Goal: Task Accomplishment & Management: Use online tool/utility

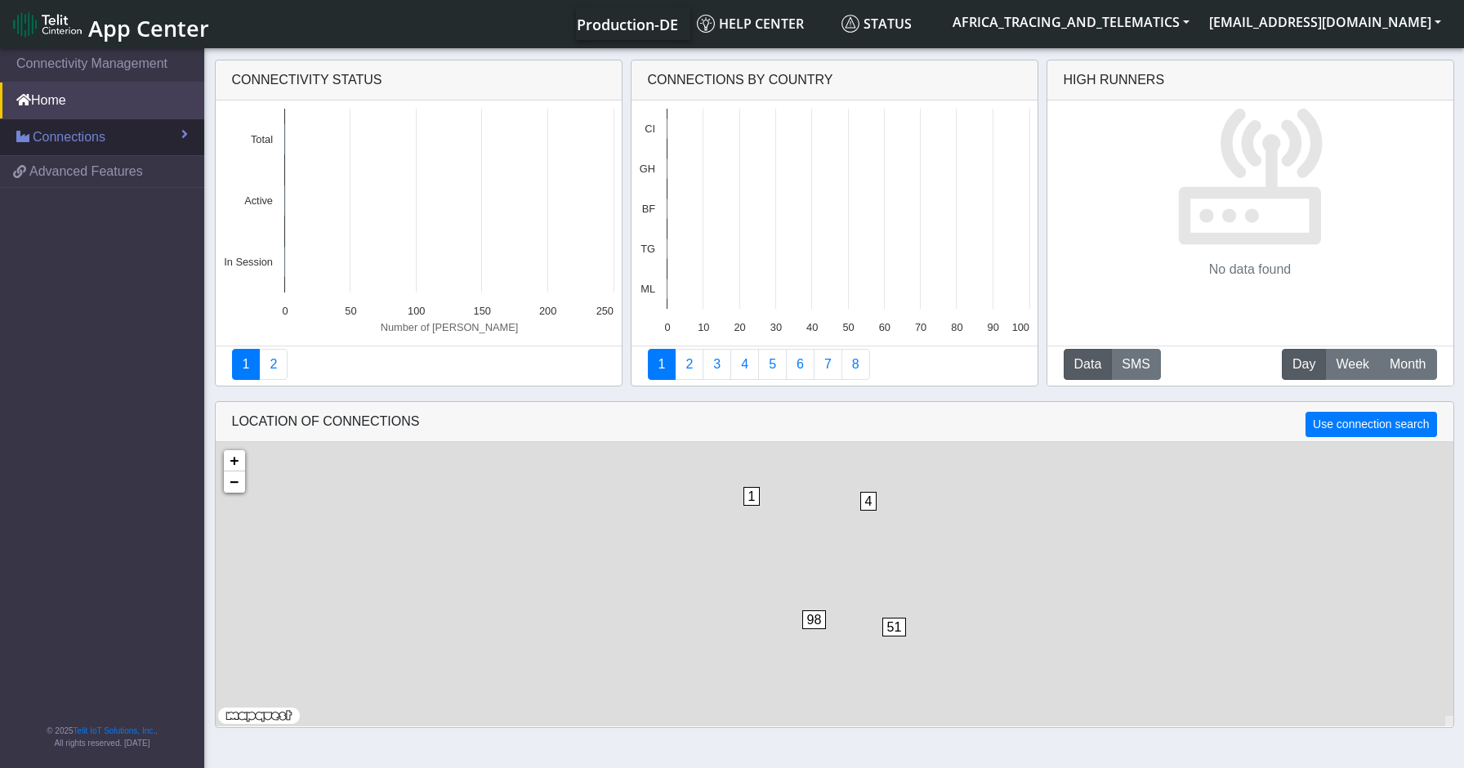
click at [99, 143] on span "Connections" at bounding box center [69, 137] width 73 height 20
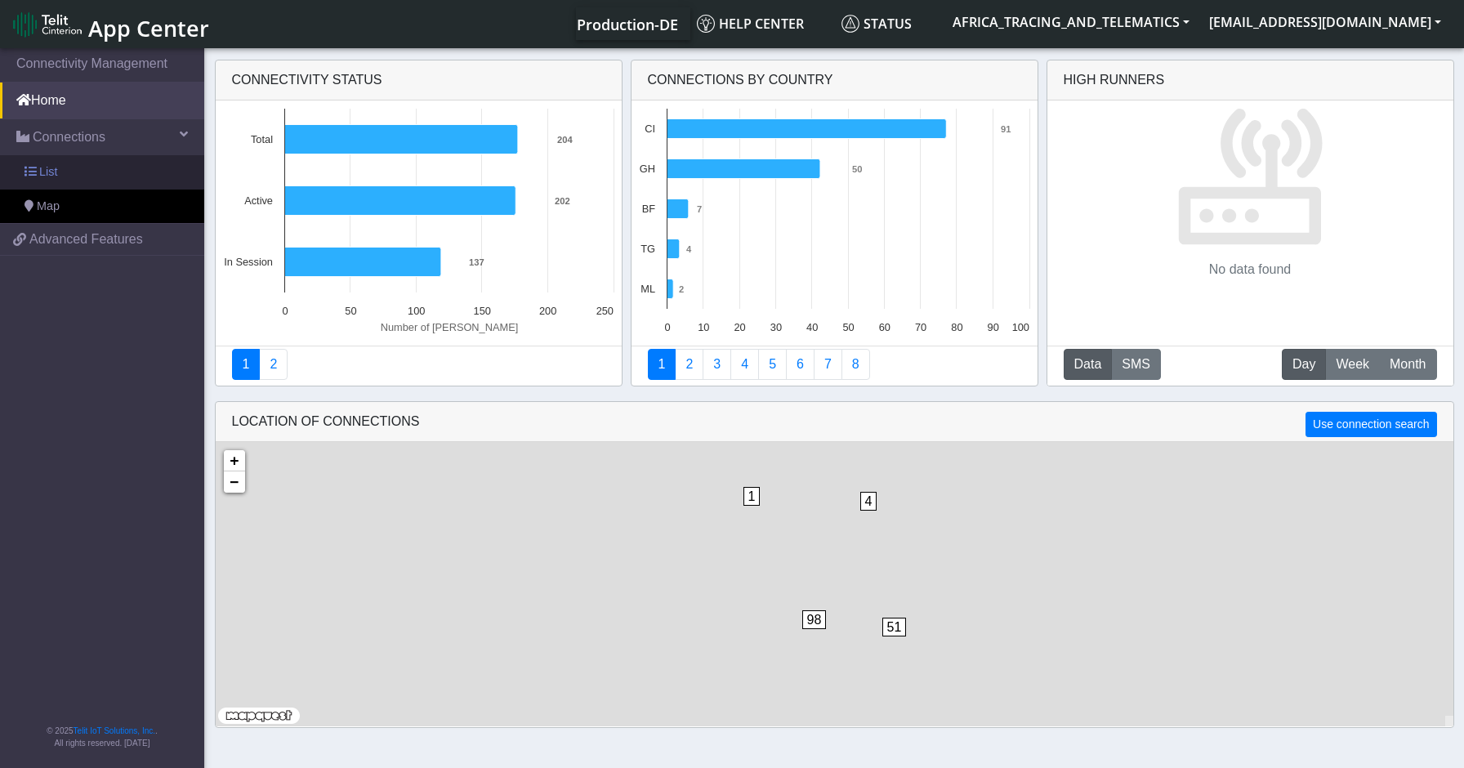
click at [82, 166] on link "List" at bounding box center [102, 172] width 204 height 34
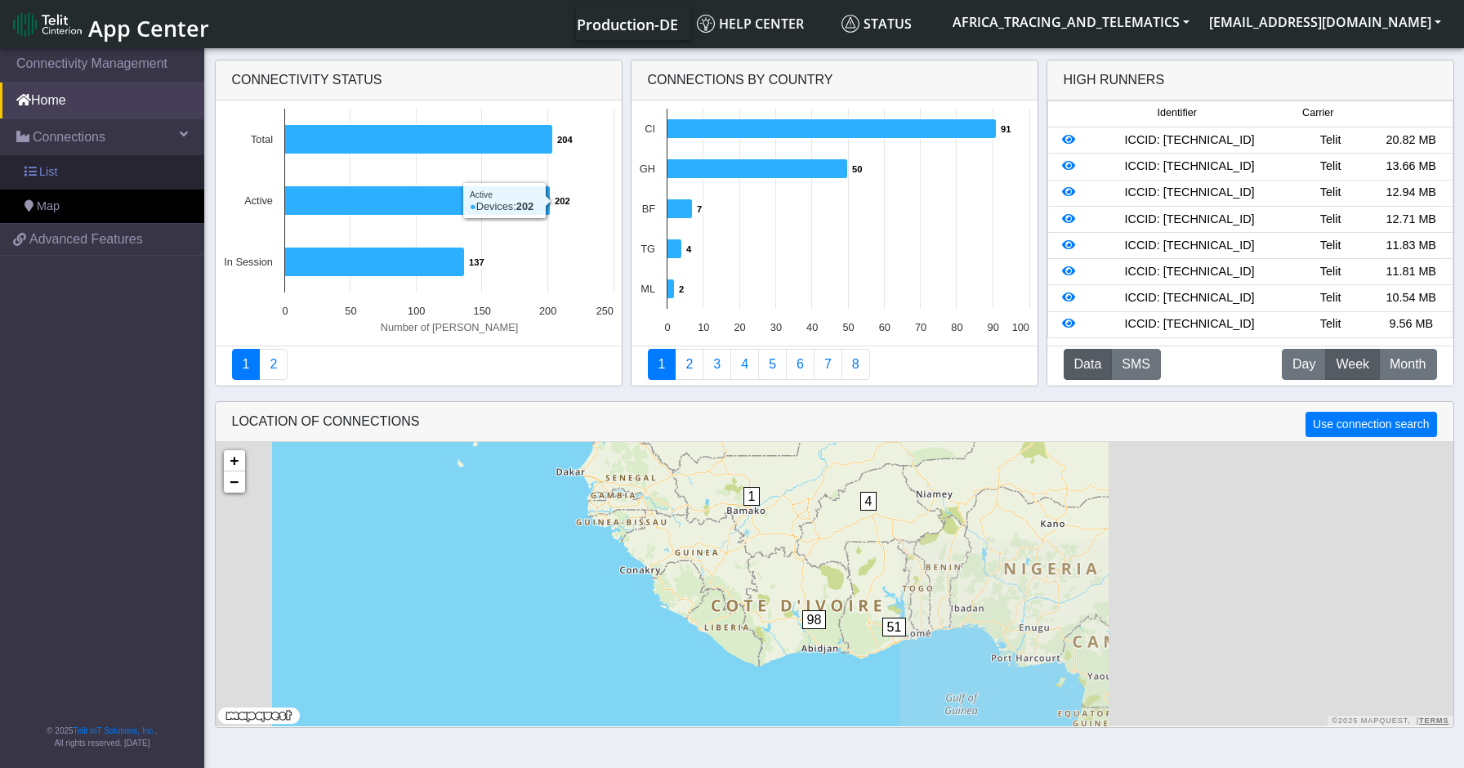
click at [46, 171] on span "List" at bounding box center [48, 172] width 18 height 18
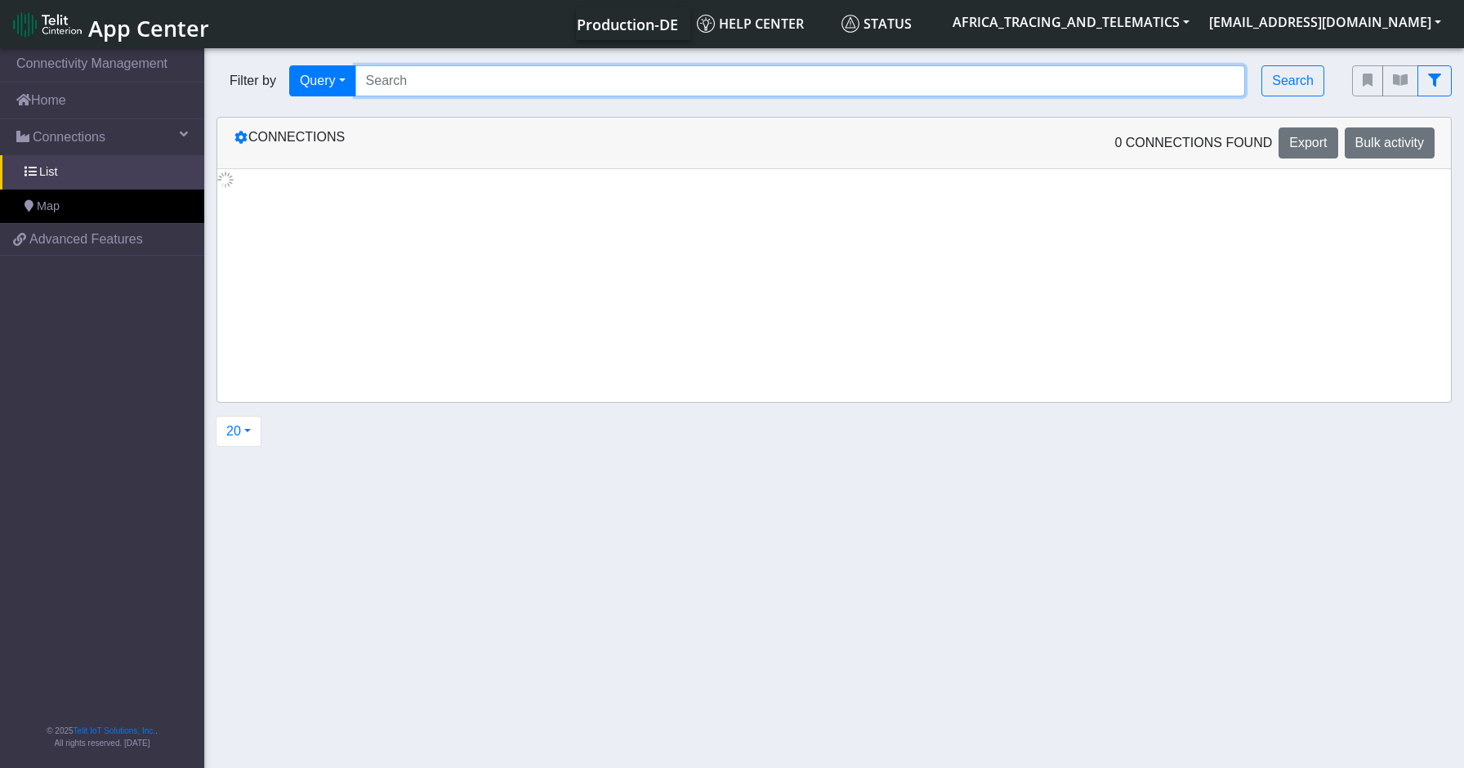
click at [452, 90] on input "Search..." at bounding box center [800, 80] width 891 height 31
paste input "89358151000030520236"
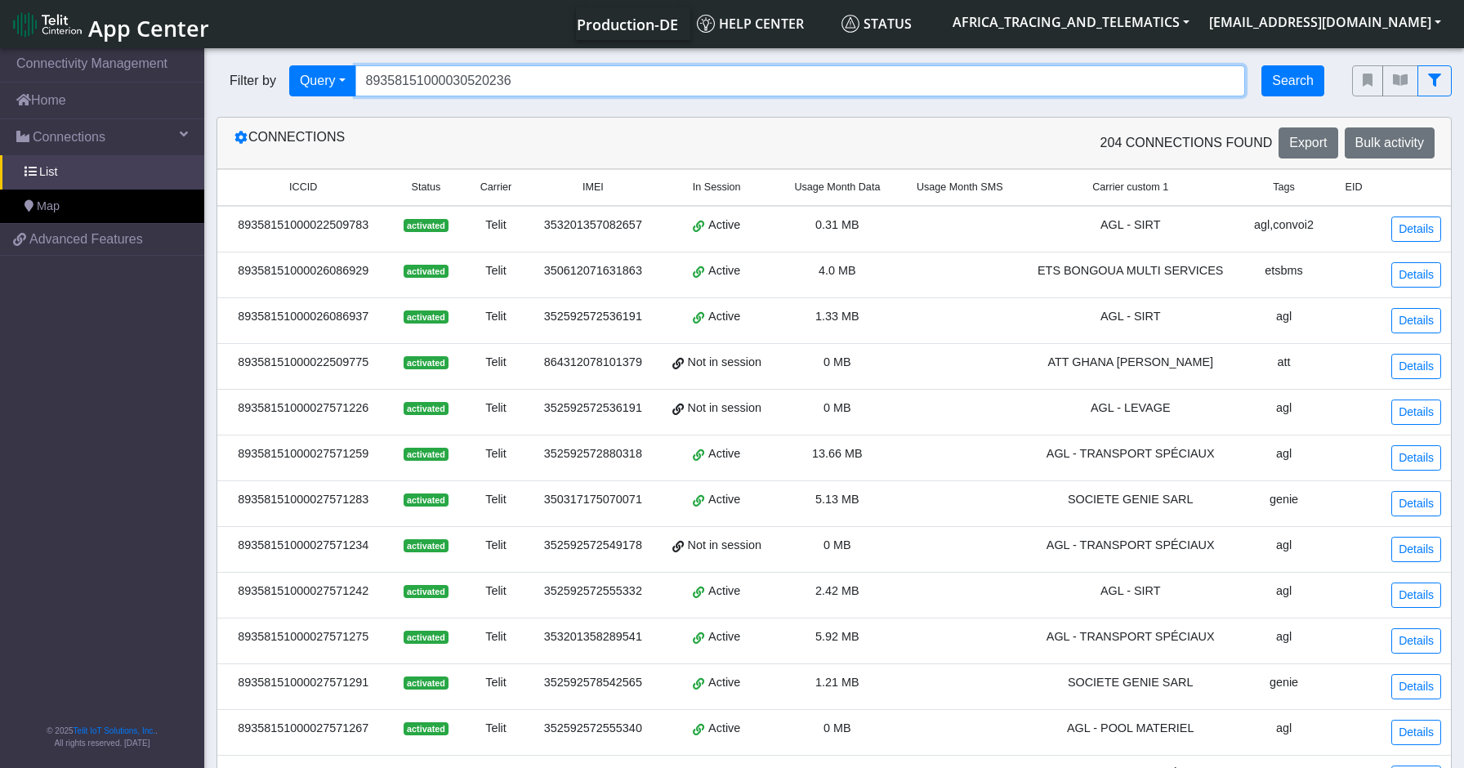
type input "89358151000030520236"
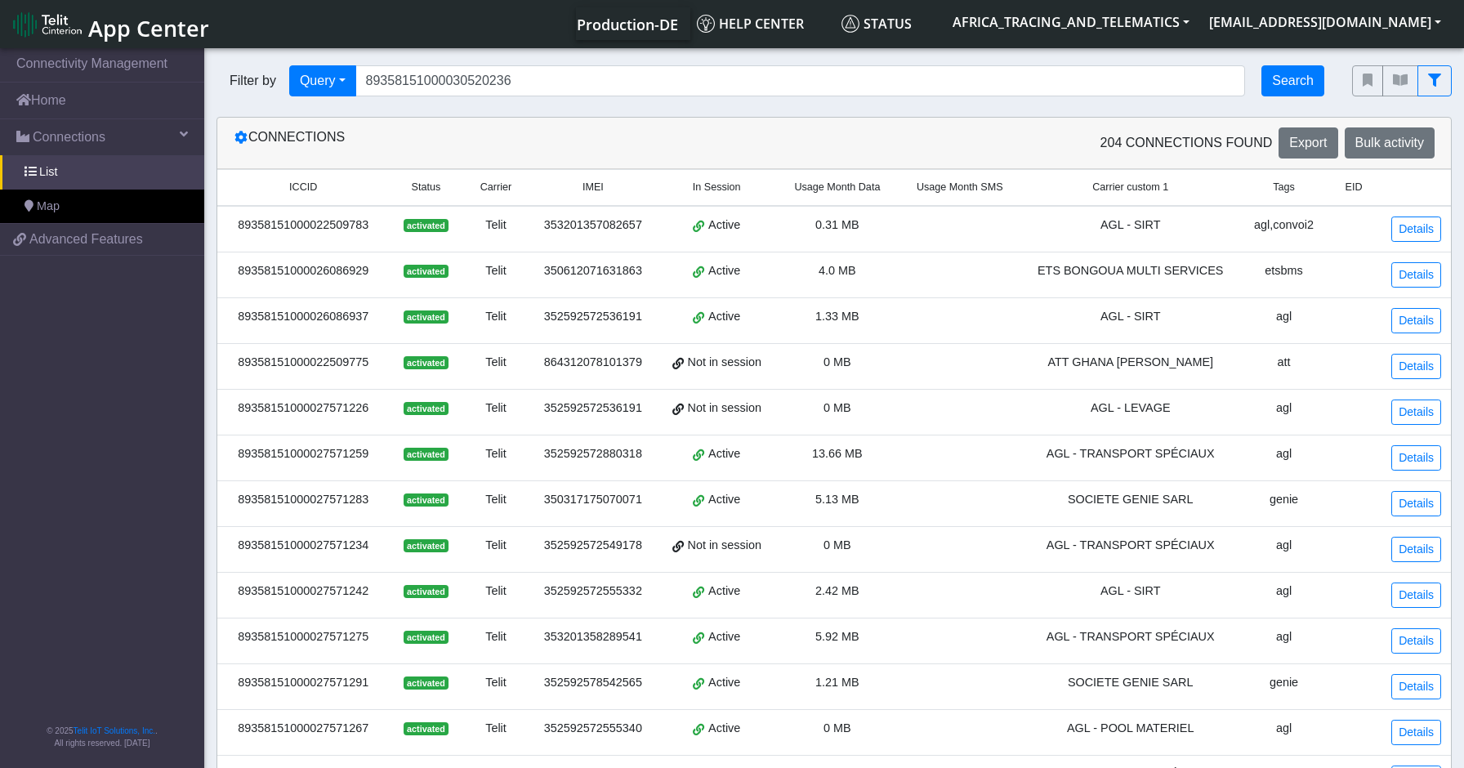
click at [1294, 87] on button "Search" at bounding box center [1293, 80] width 63 height 31
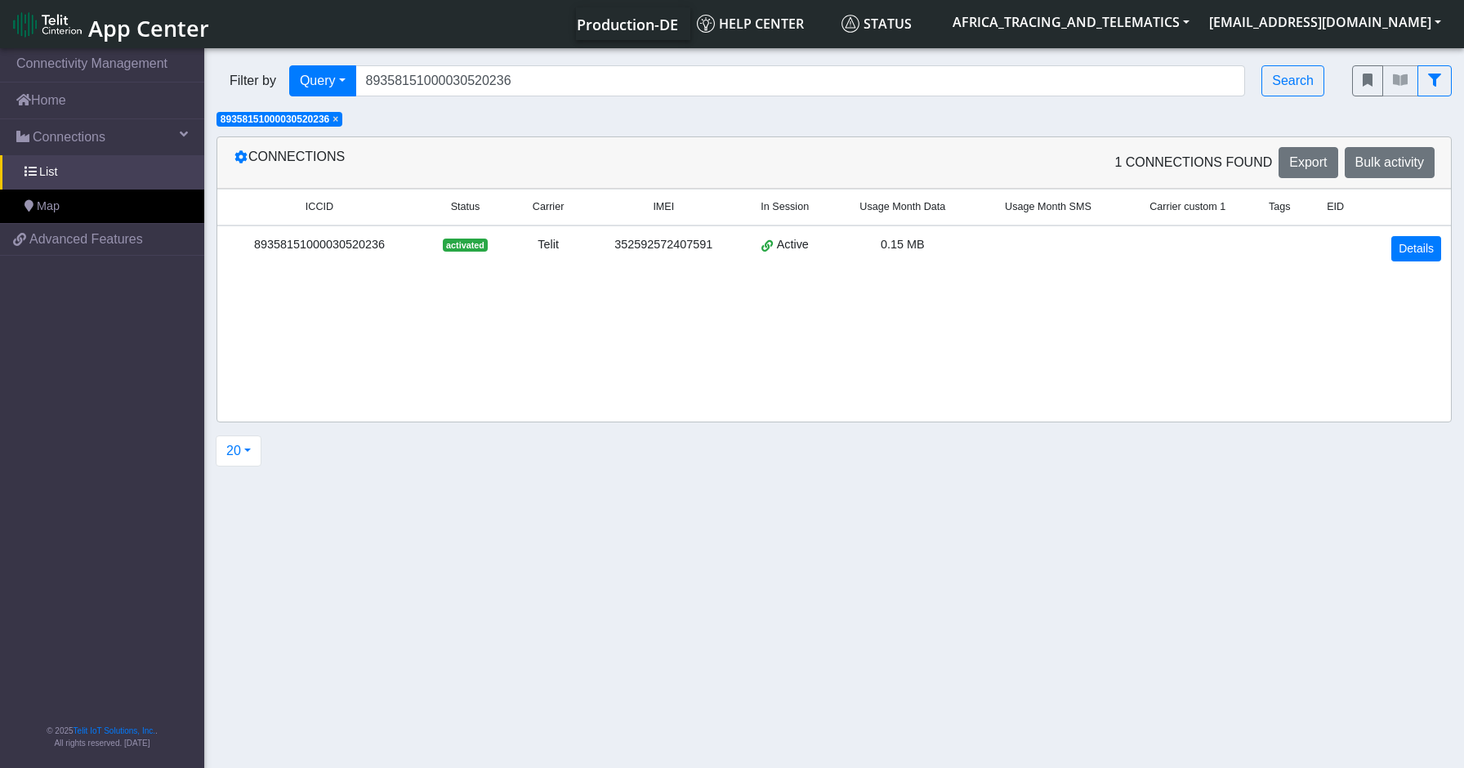
click at [1414, 246] on link "Details" at bounding box center [1416, 248] width 50 height 25
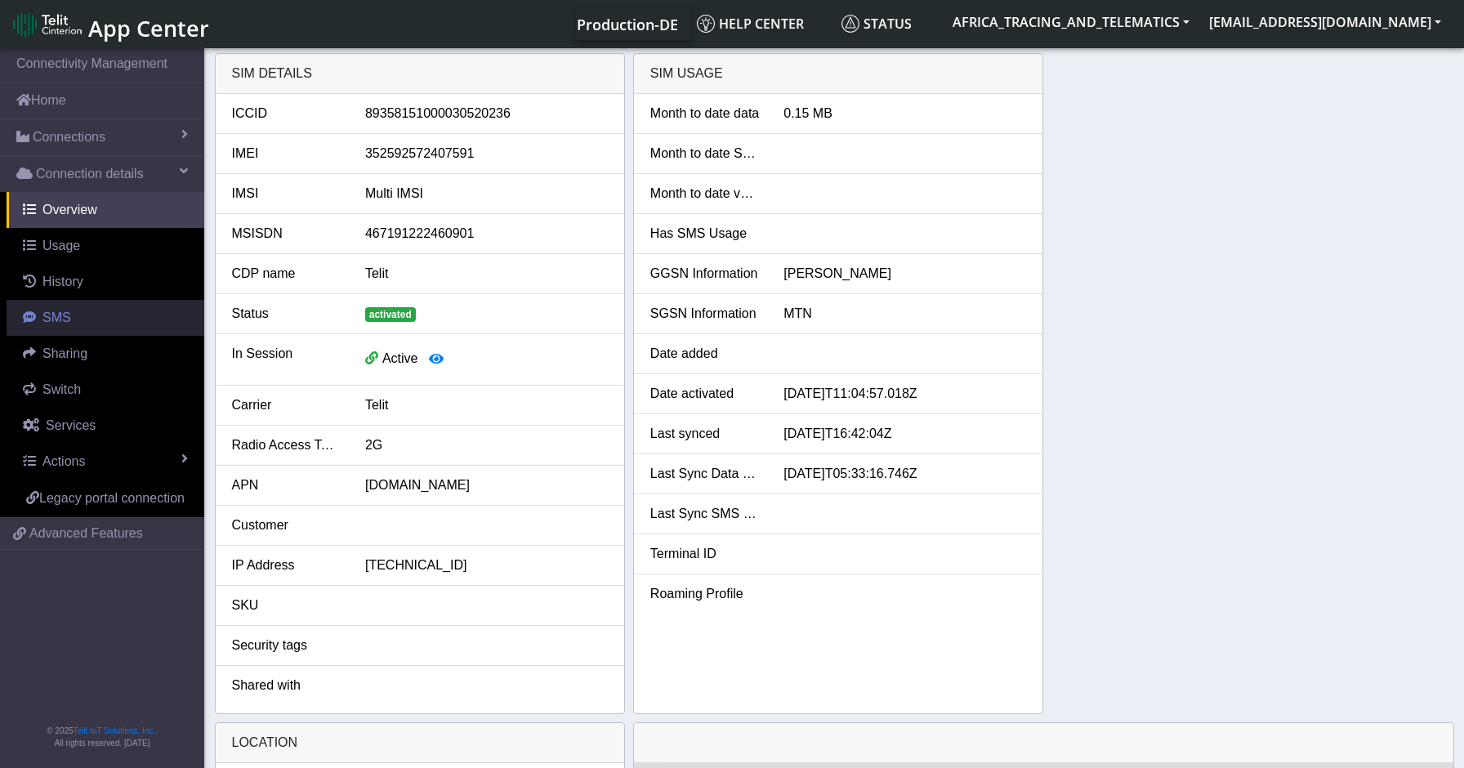
click at [67, 318] on span "SMS" at bounding box center [56, 317] width 29 height 14
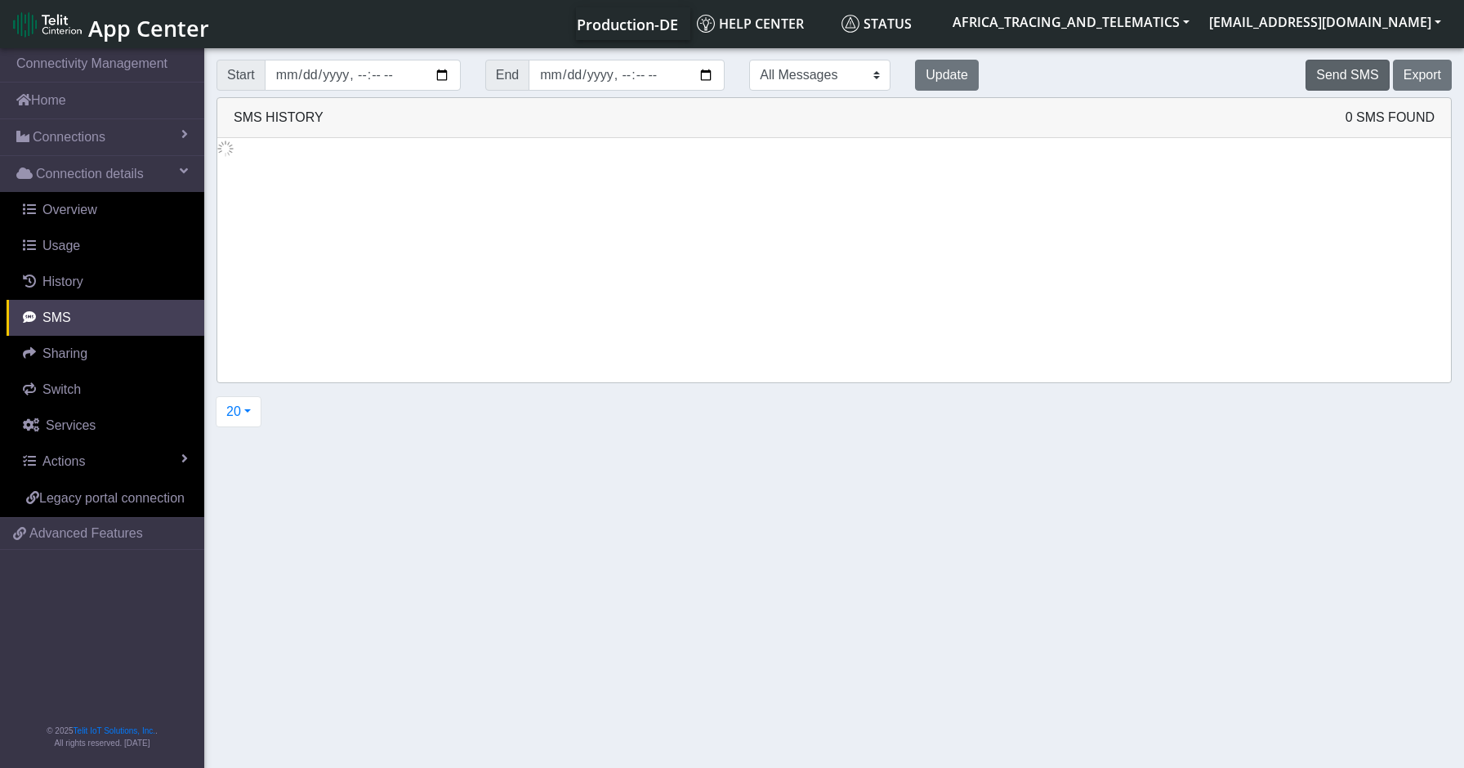
click at [1341, 60] on button "Send SMS" at bounding box center [1347, 75] width 83 height 31
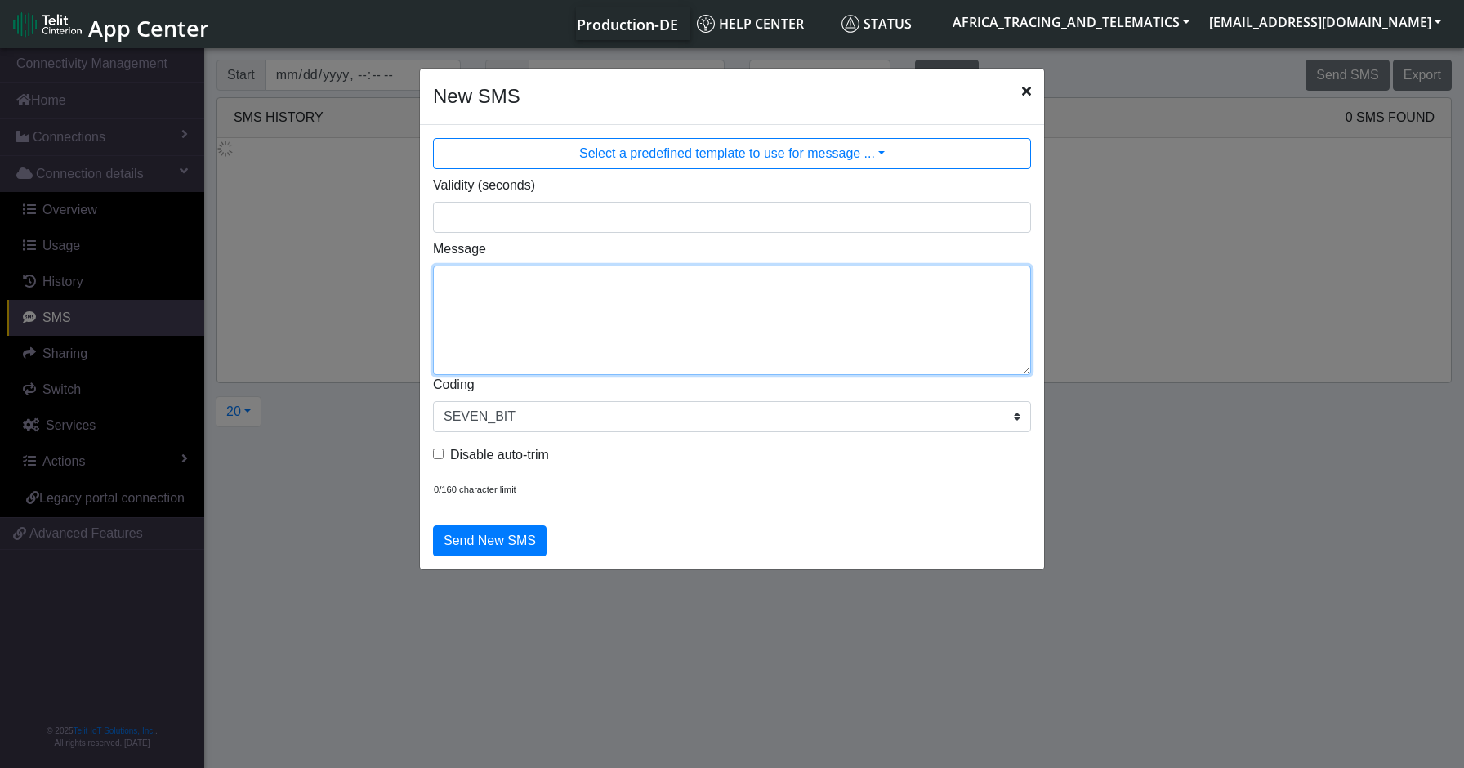
click at [607, 295] on textarea "Message" at bounding box center [732, 320] width 598 height 109
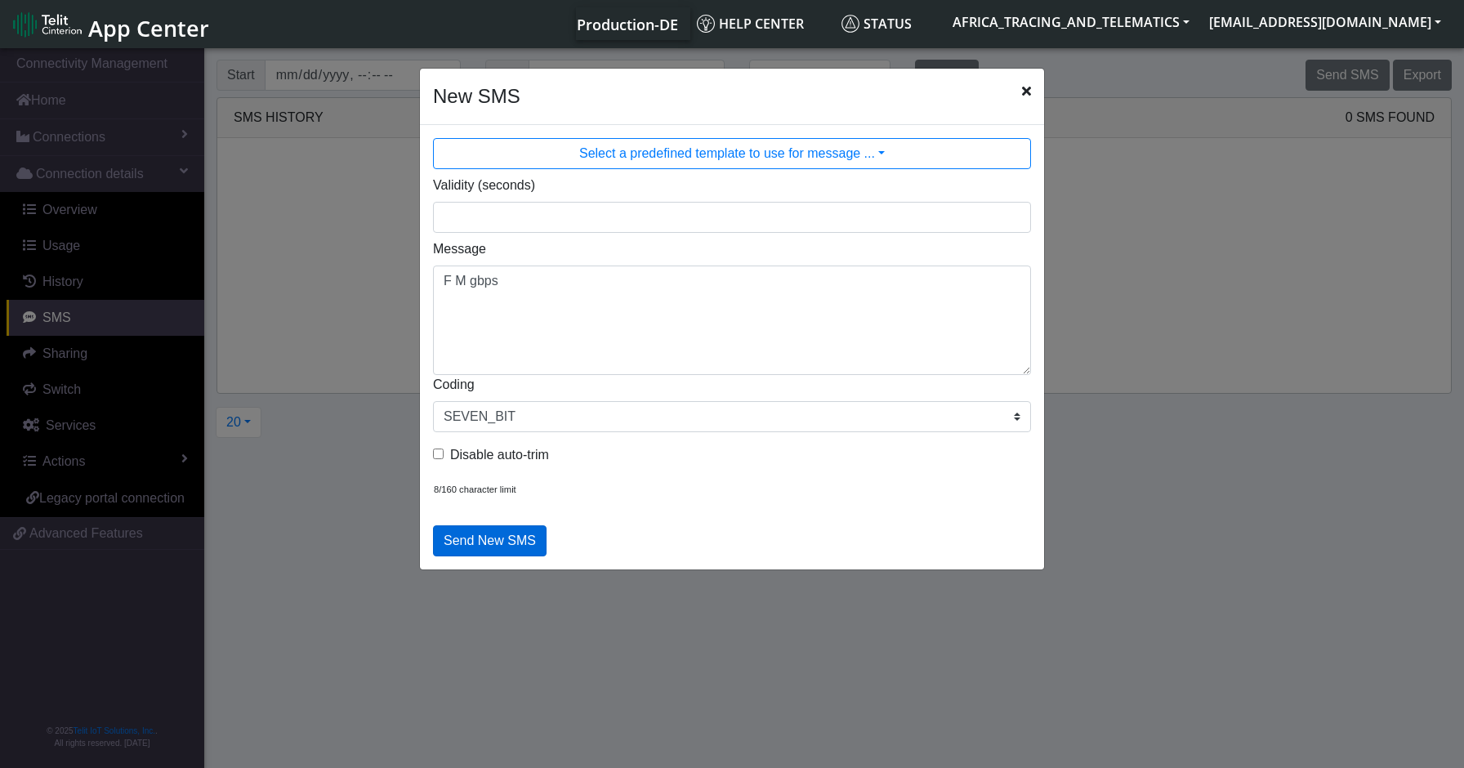
drag, startPoint x: 607, startPoint y: 295, endPoint x: 470, endPoint y: 542, distance: 282.4
click at [470, 542] on button "Send New SMS" at bounding box center [490, 540] width 114 height 31
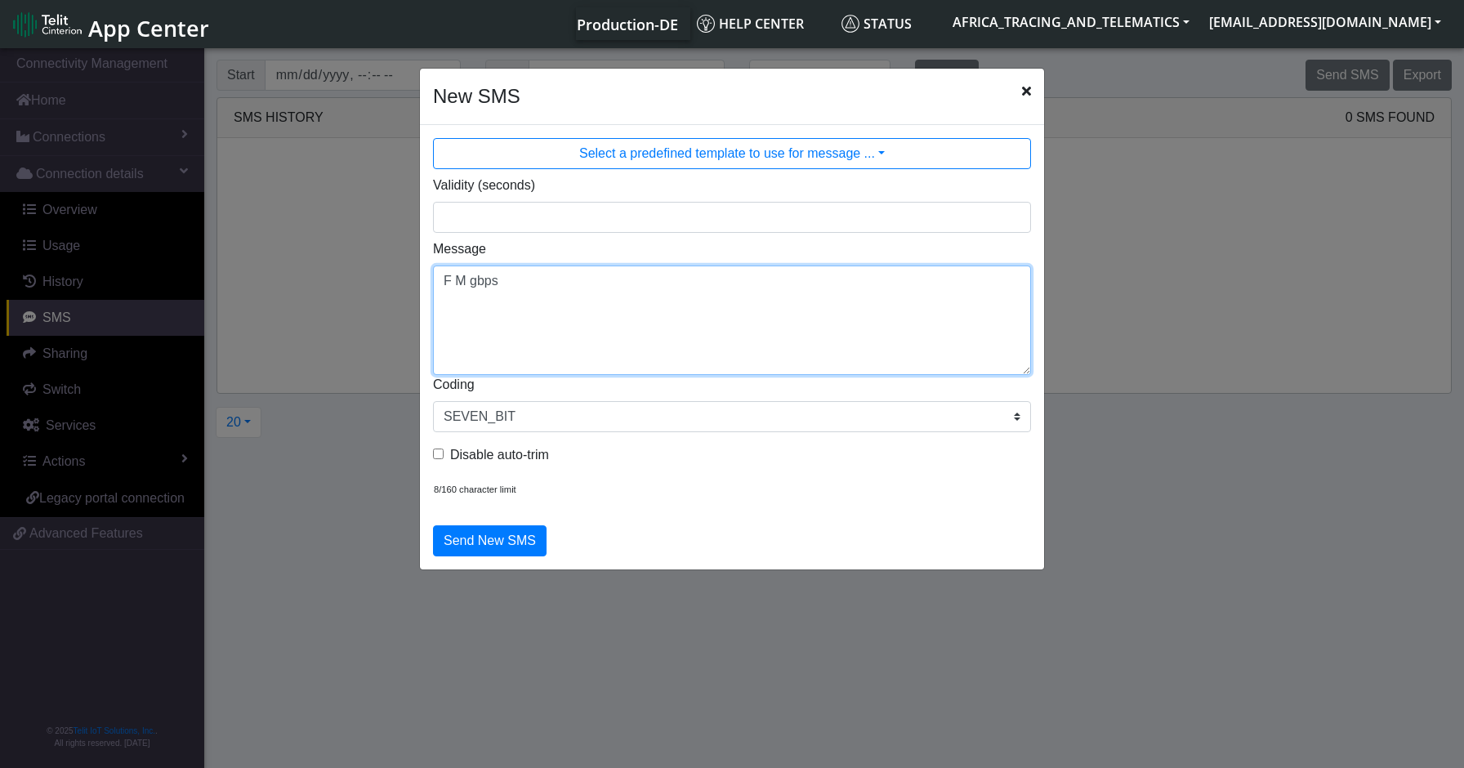
click at [522, 276] on textarea "F M gbps" at bounding box center [732, 320] width 598 height 109
type textarea "F M ggps"
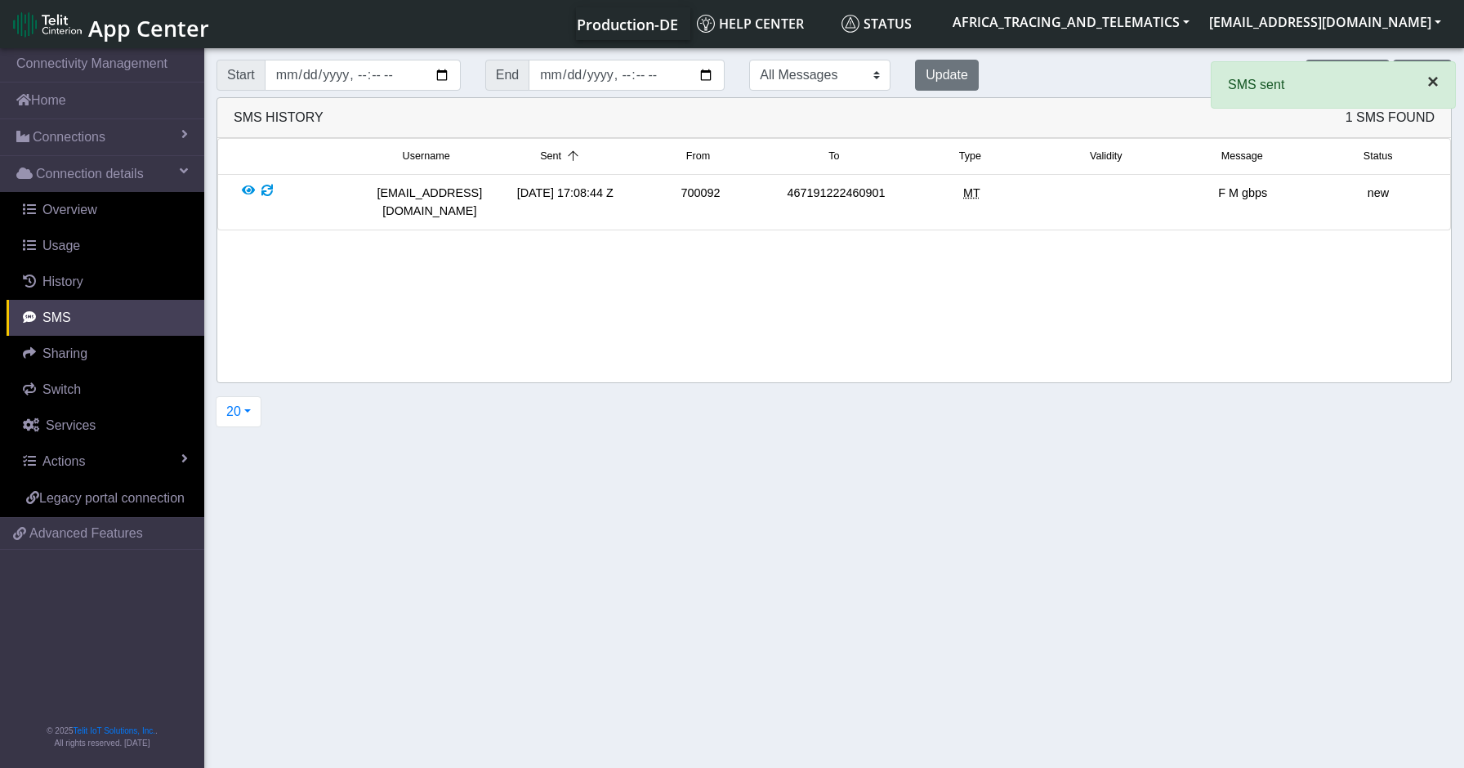
click at [1434, 85] on span "×" at bounding box center [1432, 81] width 11 height 22
drag, startPoint x: 1293, startPoint y: 197, endPoint x: 1177, endPoint y: 196, distance: 116.8
click at [1177, 196] on div "F M gbps" at bounding box center [1243, 202] width 136 height 35
copy div "F M gbps"
click at [1332, 65] on button "Send SMS" at bounding box center [1347, 75] width 83 height 31
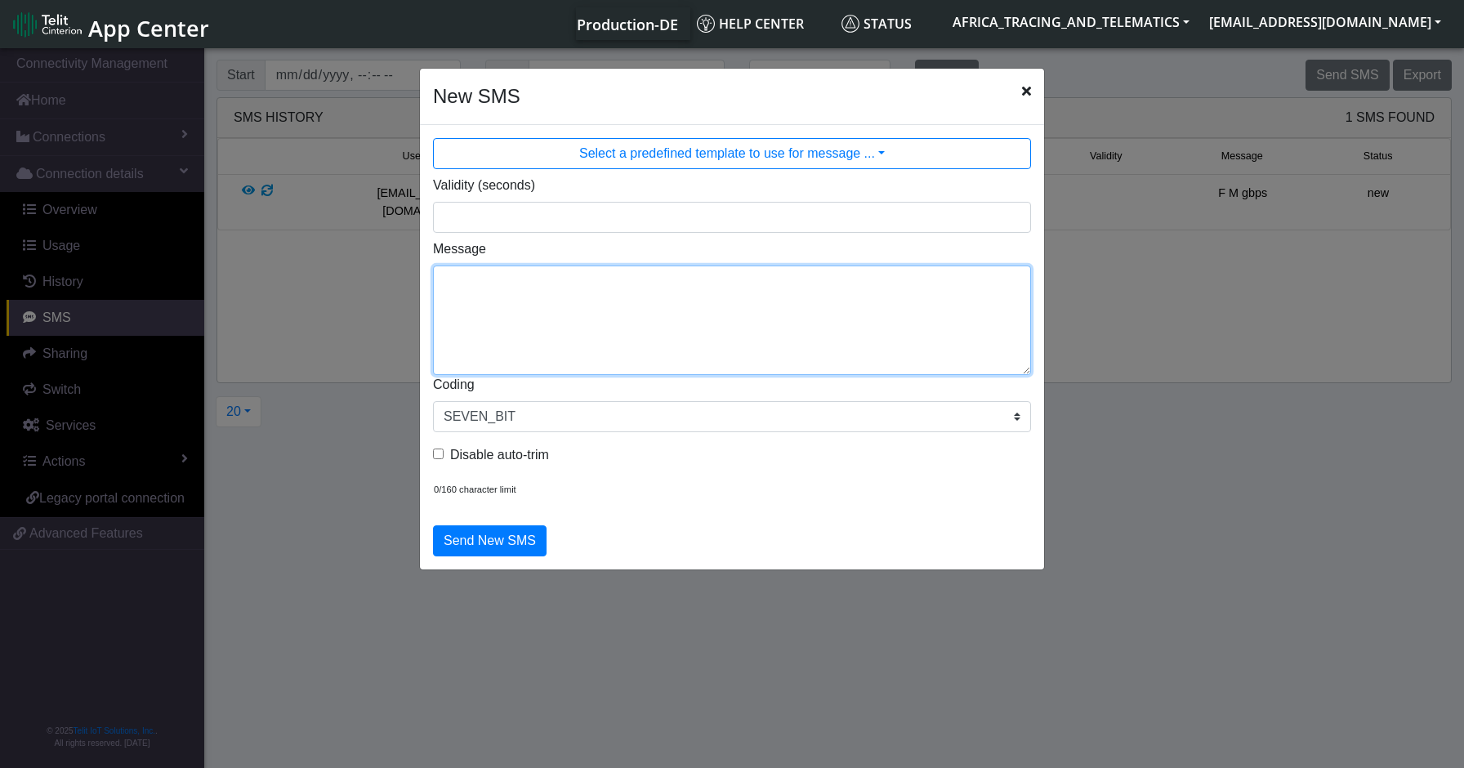
click at [597, 308] on textarea "Message" at bounding box center [732, 320] width 598 height 109
paste textarea "F M gbps"
type textarea "F M ggps"
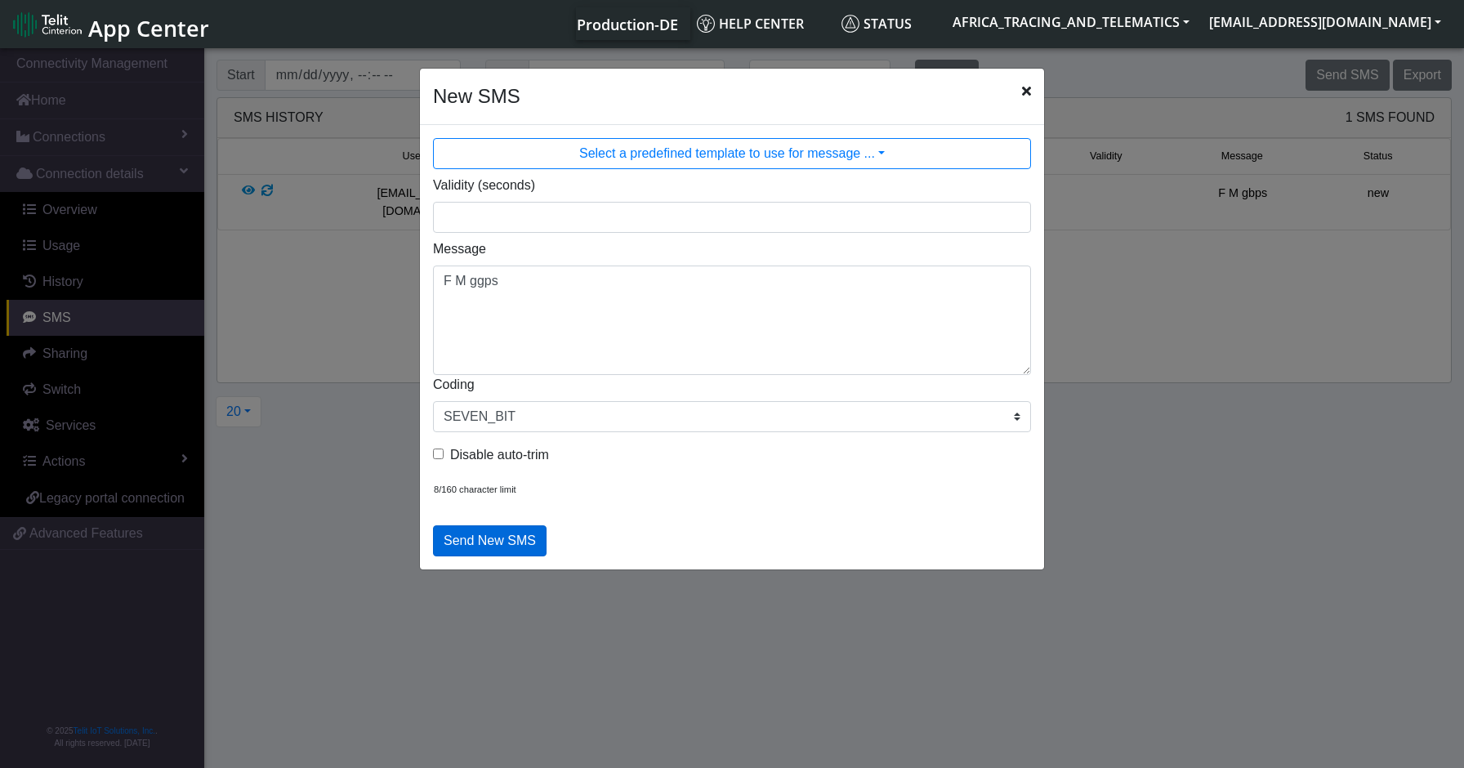
click at [494, 540] on button "Send New SMS" at bounding box center [490, 540] width 114 height 31
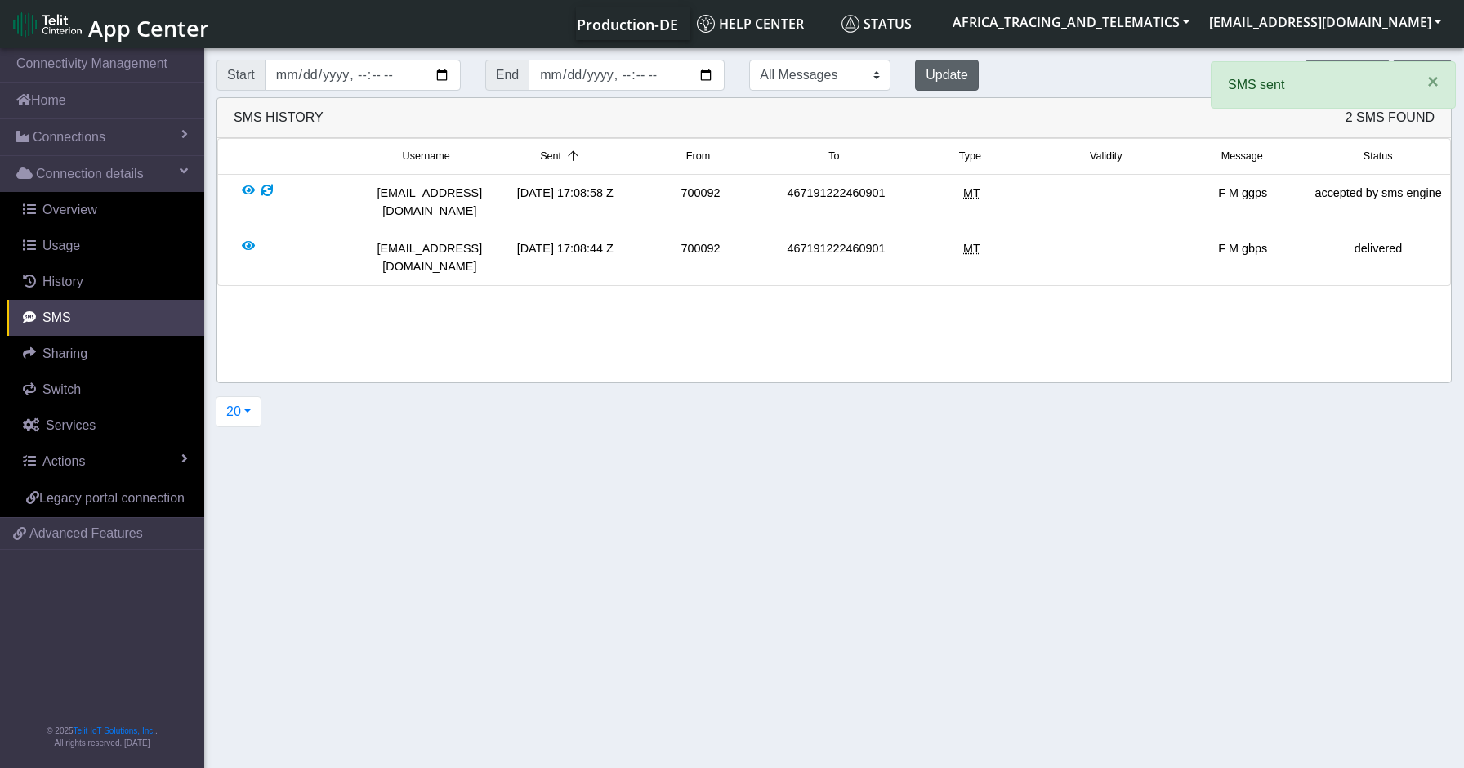
click at [915, 70] on button "Update" at bounding box center [947, 75] width 64 height 31
click at [915, 74] on button "Update" at bounding box center [947, 75] width 64 height 31
click at [1435, 85] on span "×" at bounding box center [1432, 81] width 11 height 22
click at [915, 65] on button "Update" at bounding box center [947, 75] width 64 height 31
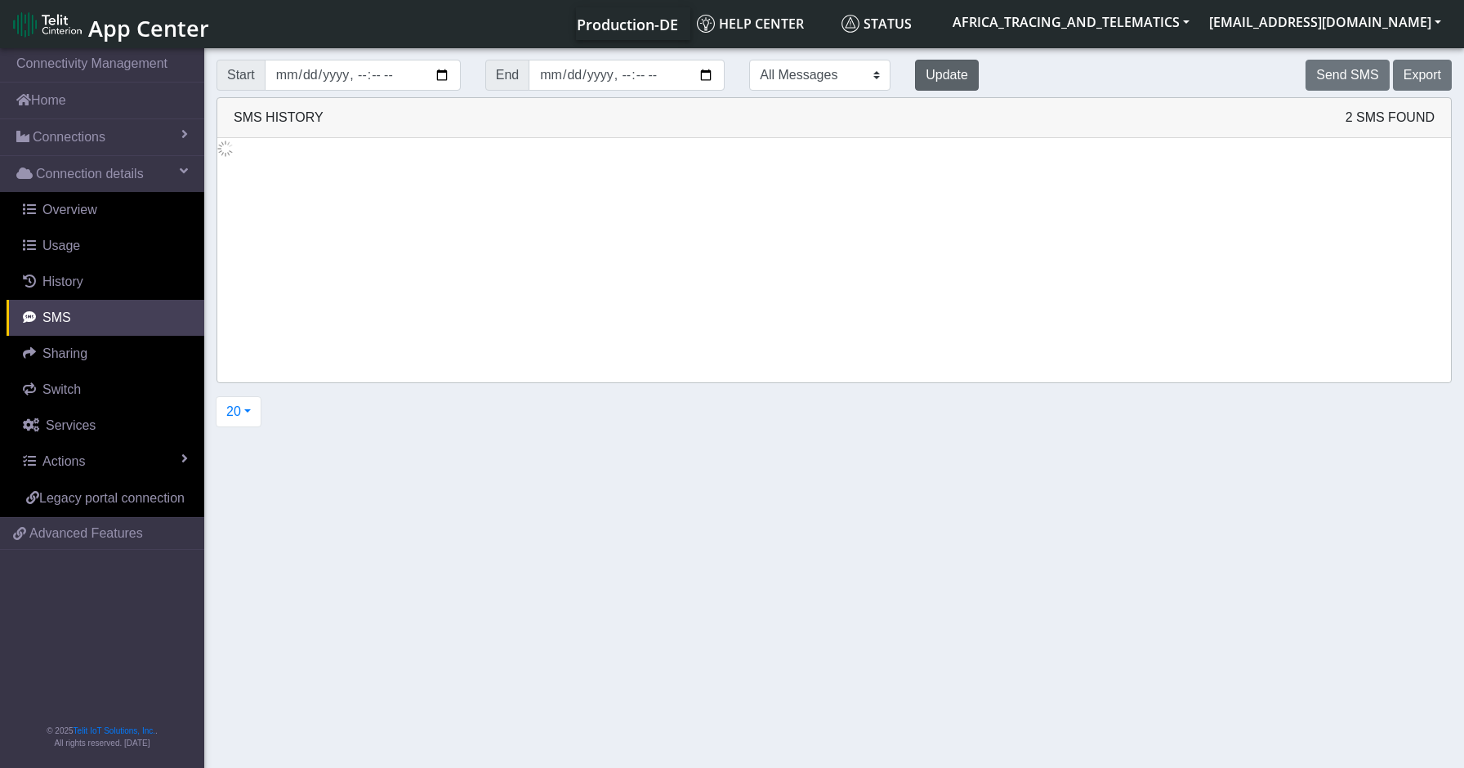
click at [915, 72] on button "Update" at bounding box center [947, 75] width 64 height 31
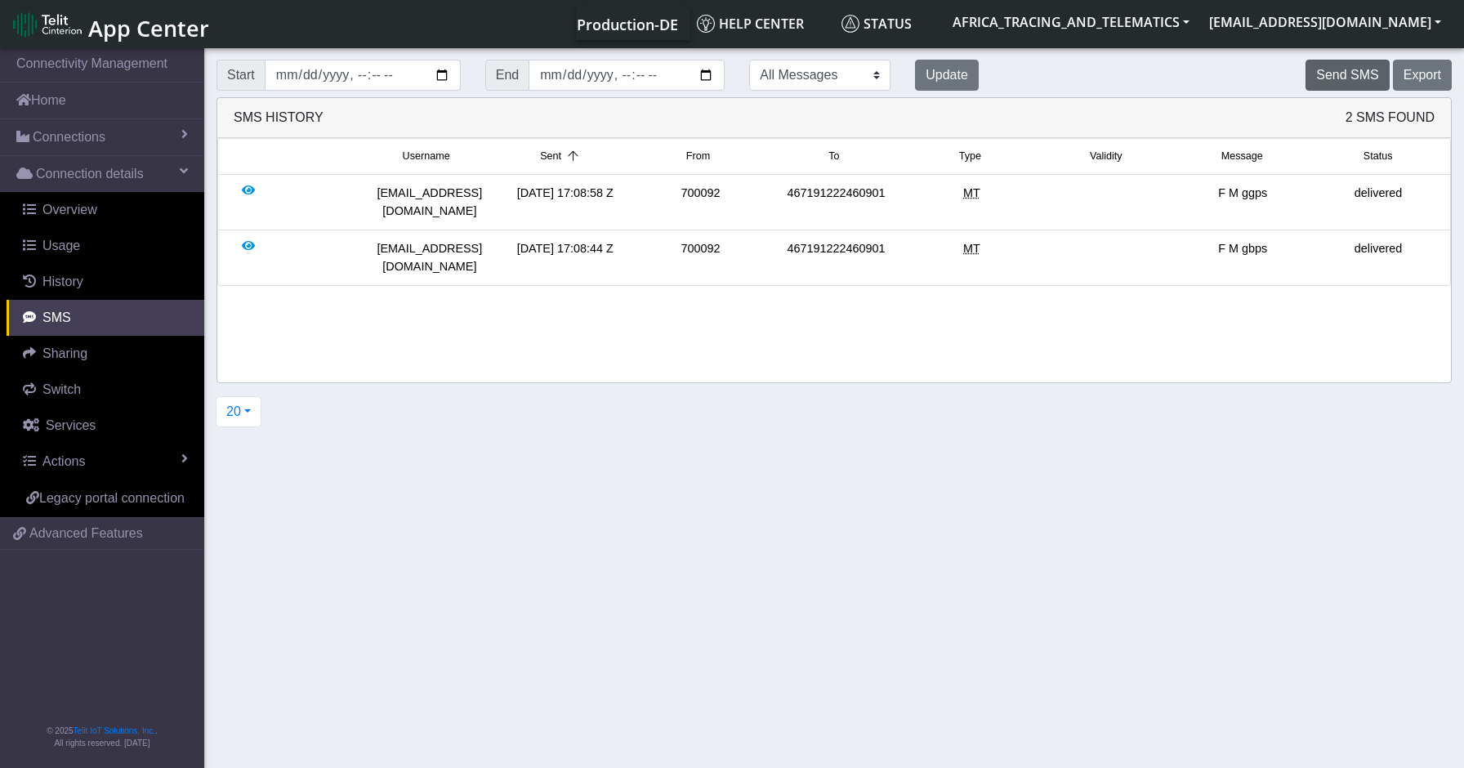
click at [1342, 67] on button "Send SMS" at bounding box center [1347, 75] width 83 height 31
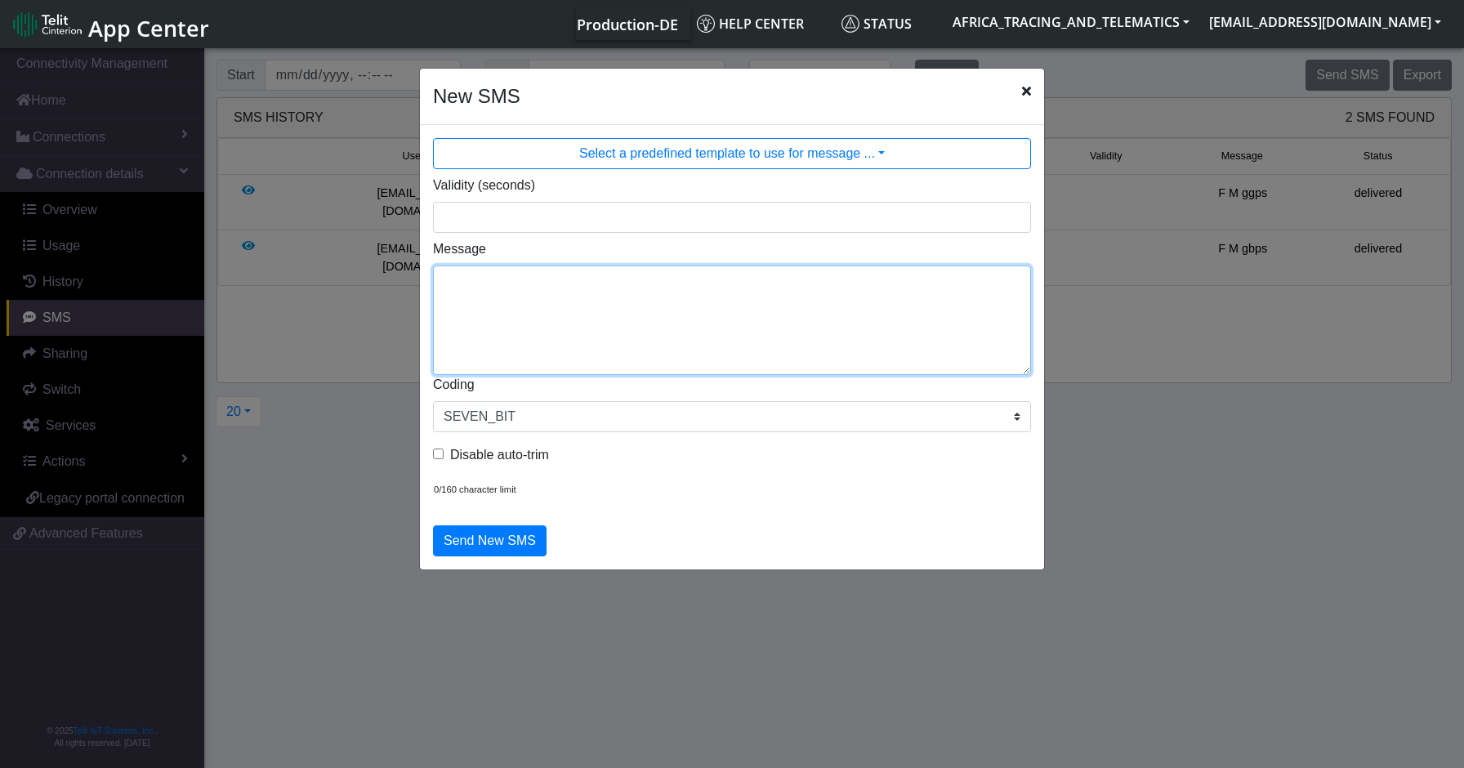
click at [628, 362] on textarea "Message" at bounding box center [732, 320] width 598 height 109
type textarea "F M cpureset"
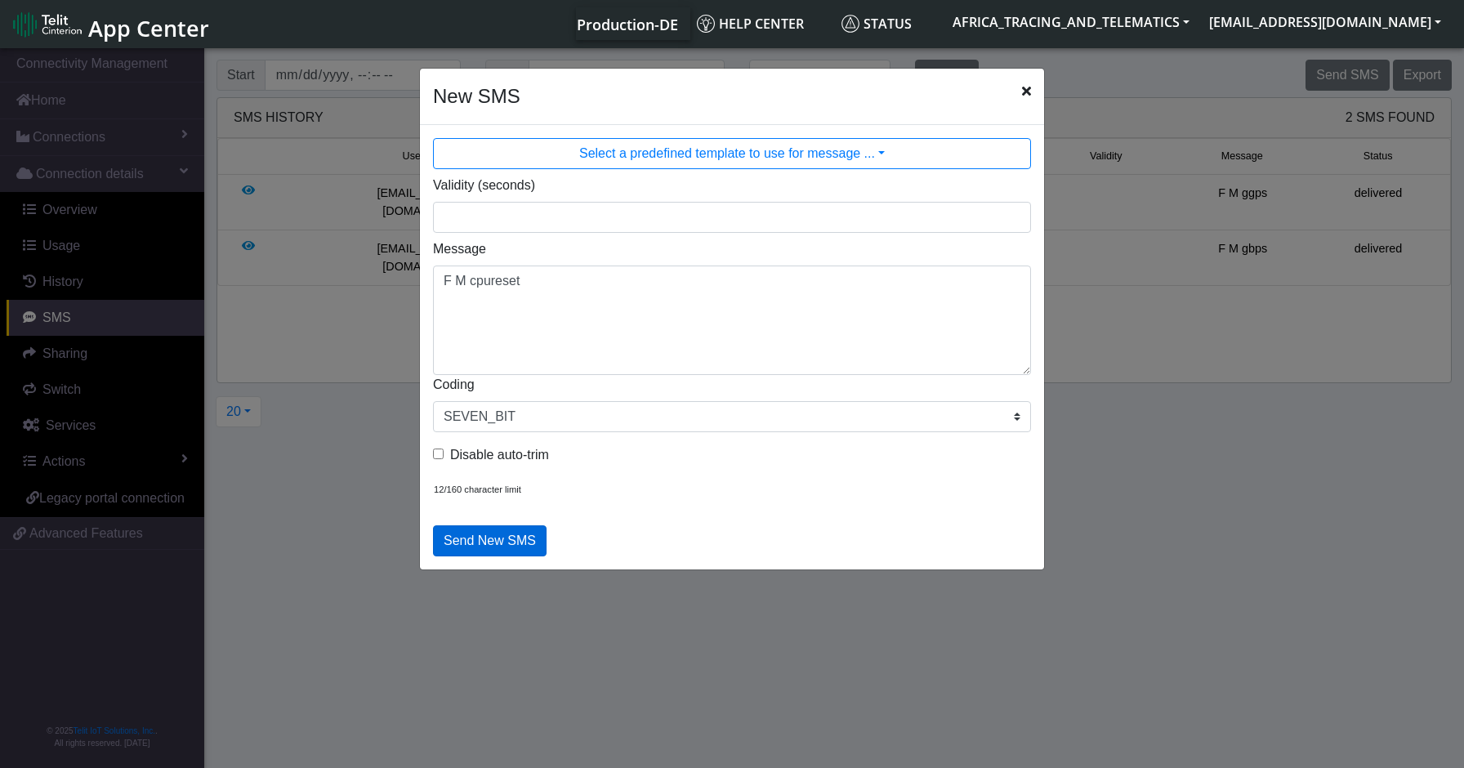
click at [516, 543] on button "Send New SMS" at bounding box center [490, 540] width 114 height 31
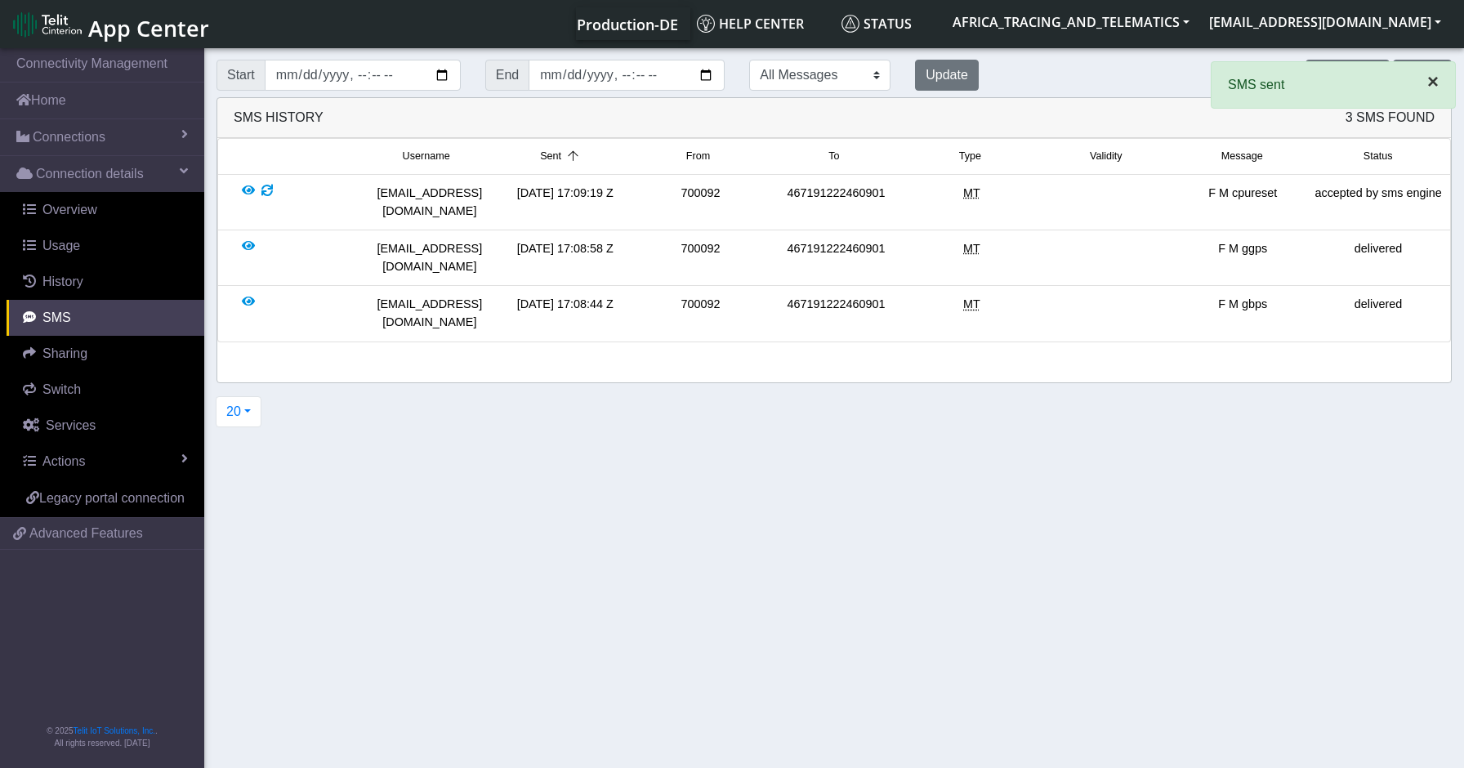
click at [1431, 76] on span "×" at bounding box center [1432, 81] width 11 height 22
click at [1349, 74] on button "Send SMS" at bounding box center [1347, 75] width 83 height 31
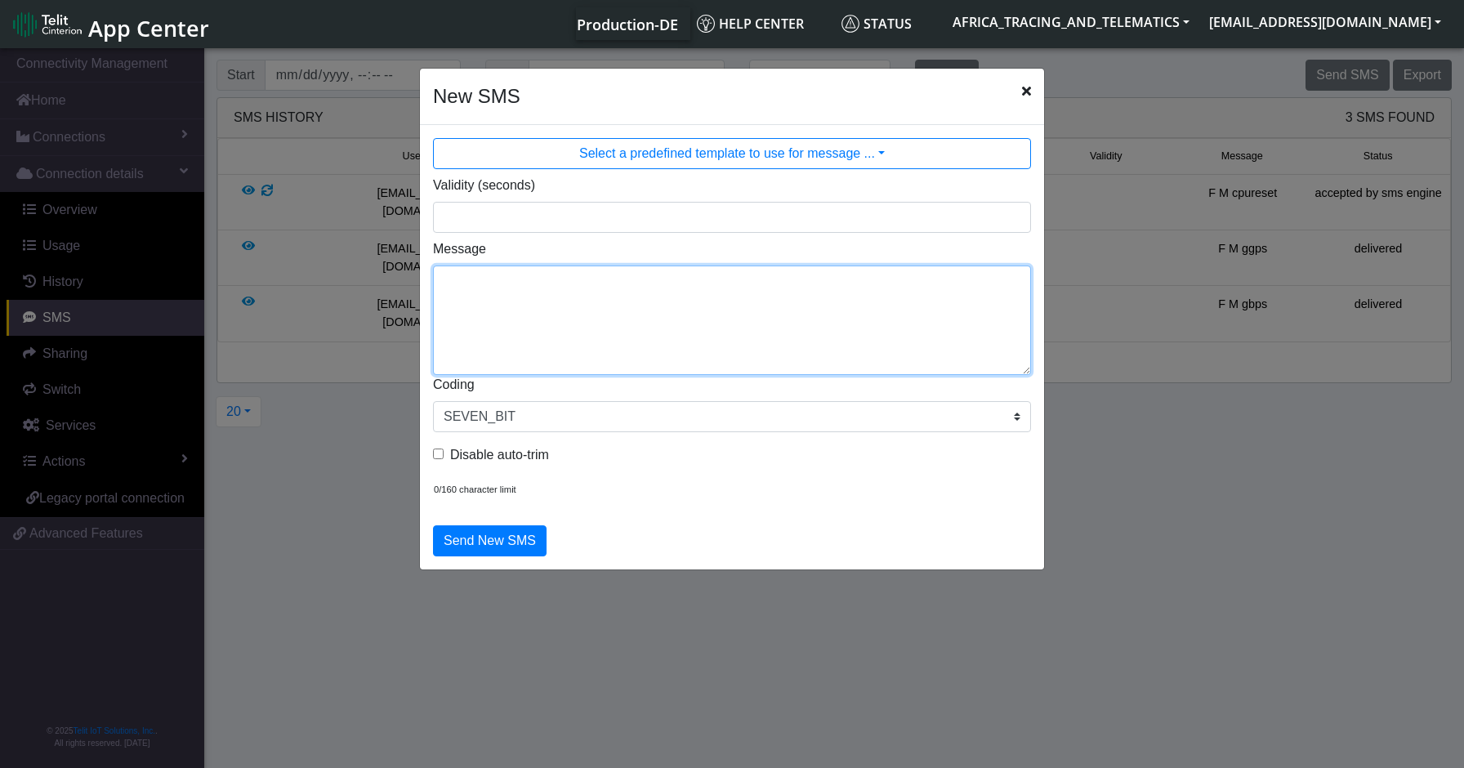
click at [686, 329] on textarea "Message" at bounding box center [732, 320] width 598 height 109
type textarea "F M cpureset"
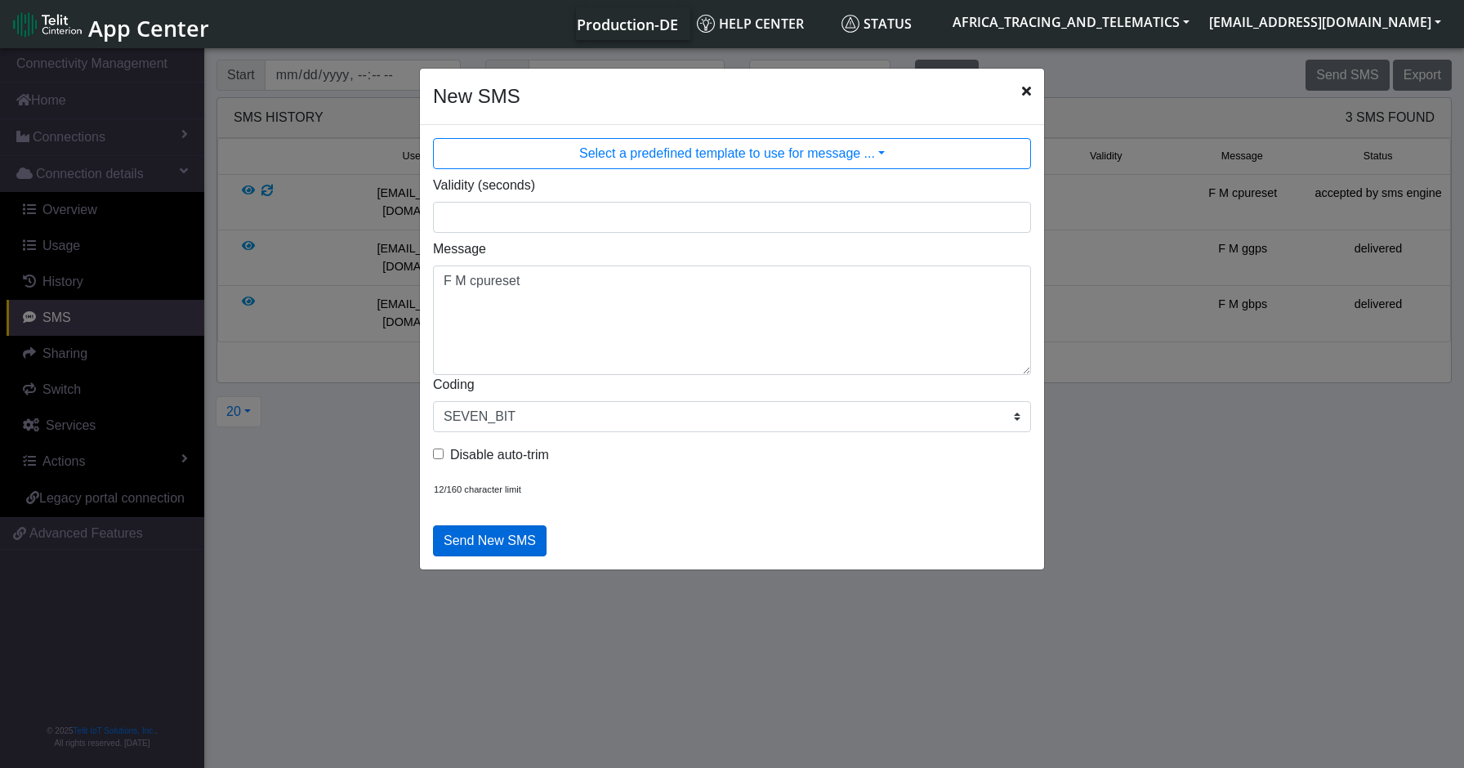
click at [497, 541] on button "Send New SMS" at bounding box center [490, 540] width 114 height 31
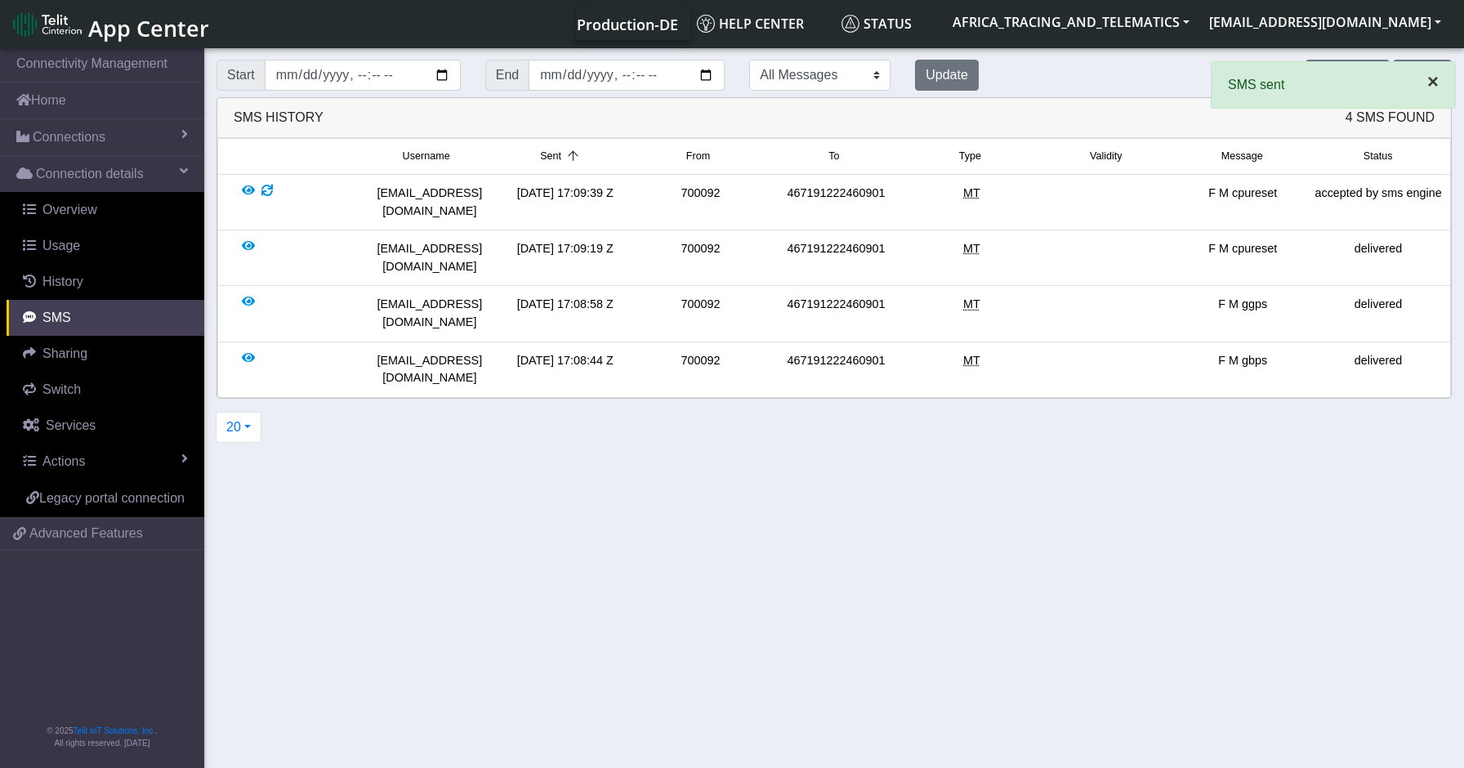
click at [1436, 80] on span "×" at bounding box center [1432, 81] width 11 height 22
click at [915, 61] on button "Update" at bounding box center [947, 75] width 64 height 31
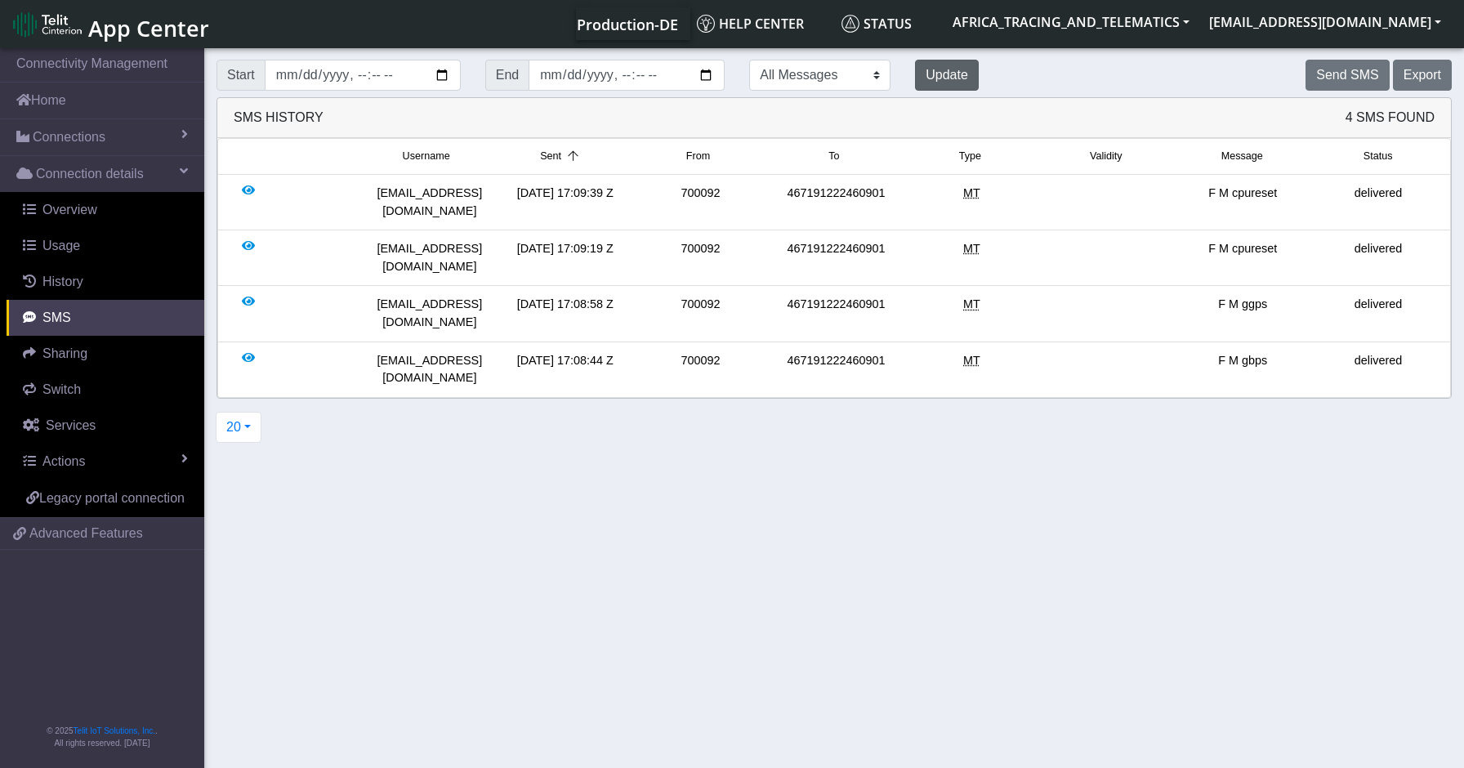
click at [915, 69] on button "Update" at bounding box center [947, 75] width 64 height 31
click at [839, 100] on div "SMS History 4 SMS Found" at bounding box center [834, 118] width 1234 height 40
click at [915, 80] on button "Update" at bounding box center [947, 75] width 64 height 31
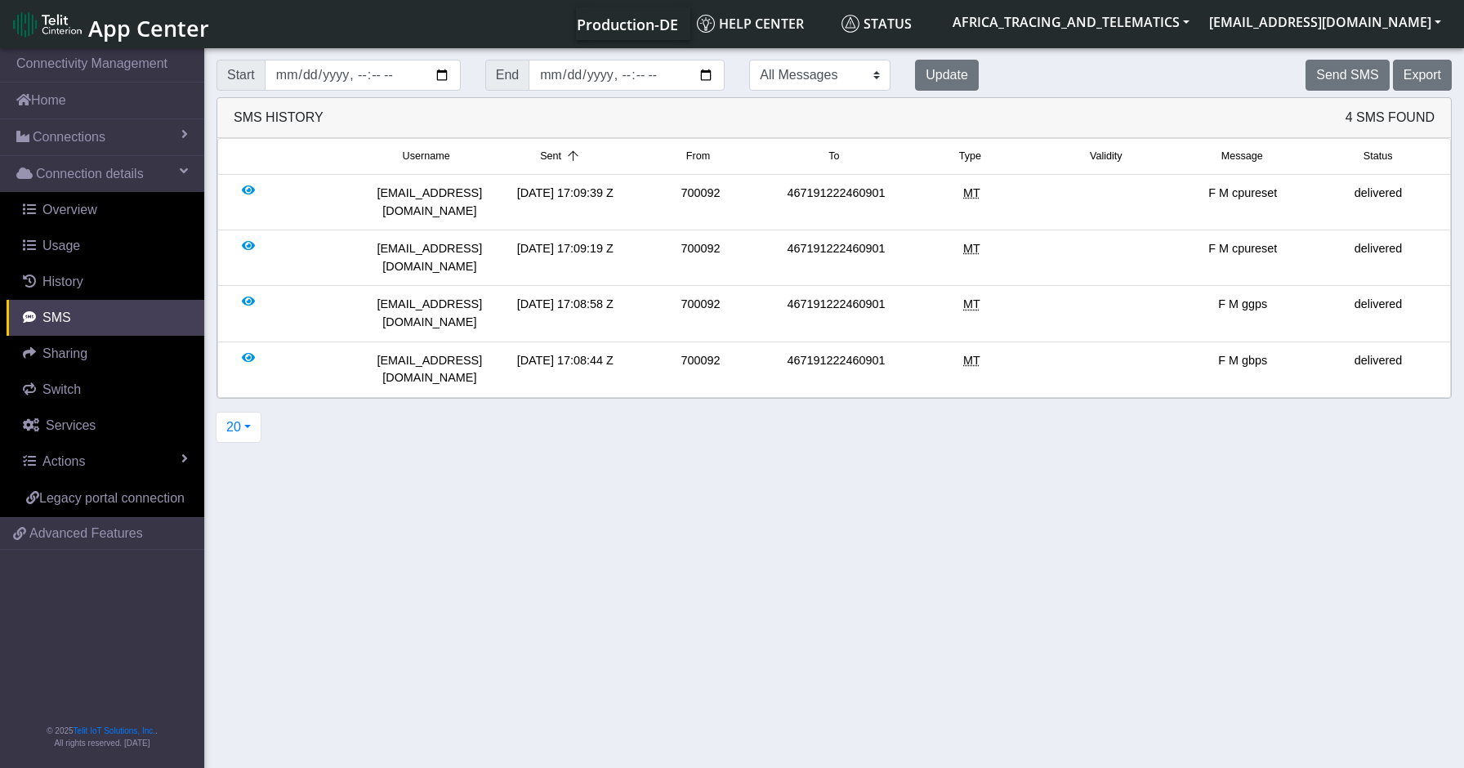
click at [1249, 240] on div "F M cpureset" at bounding box center [1243, 257] width 136 height 35
click at [1242, 190] on div "F M cpureset" at bounding box center [1243, 202] width 136 height 35
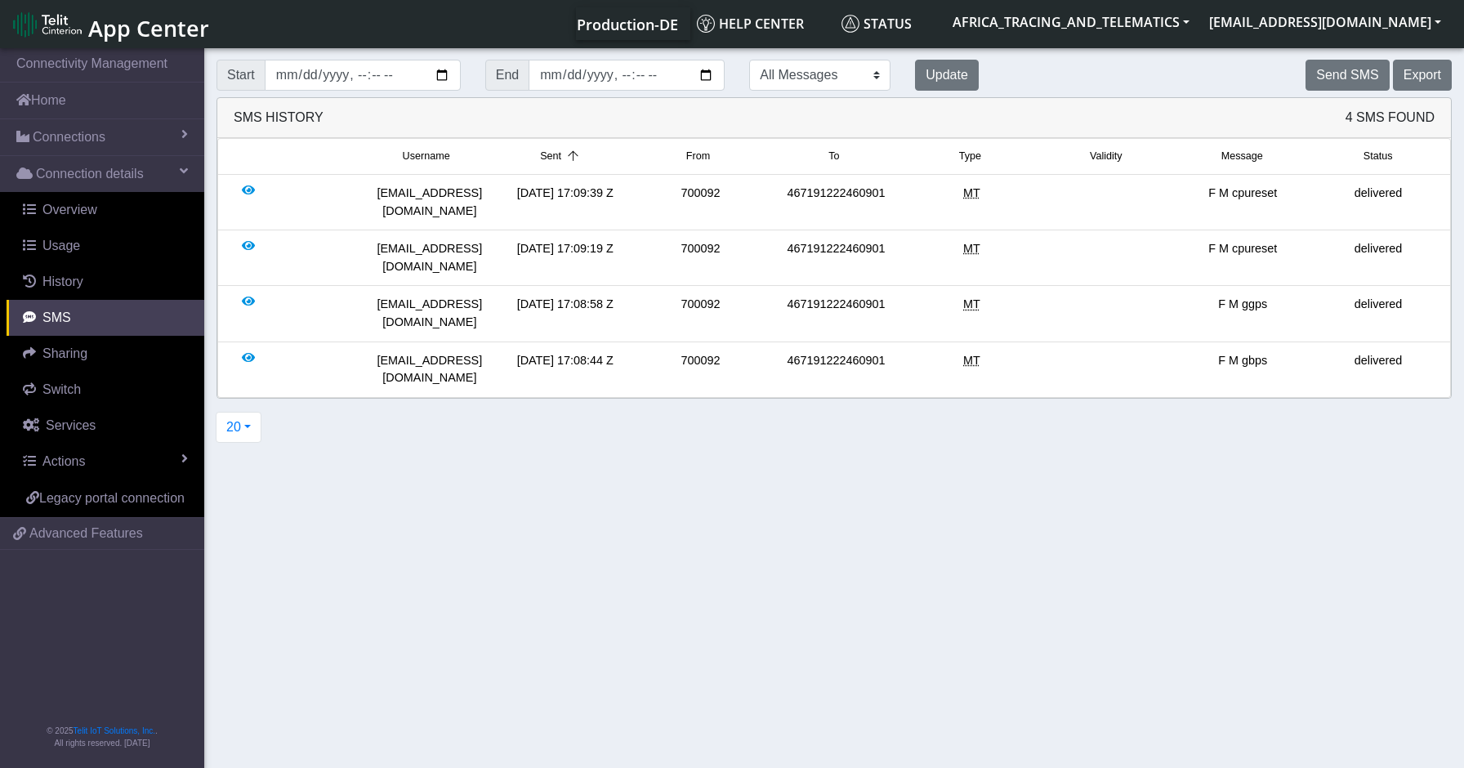
click at [1242, 156] on span "Message" at bounding box center [1242, 157] width 42 height 16
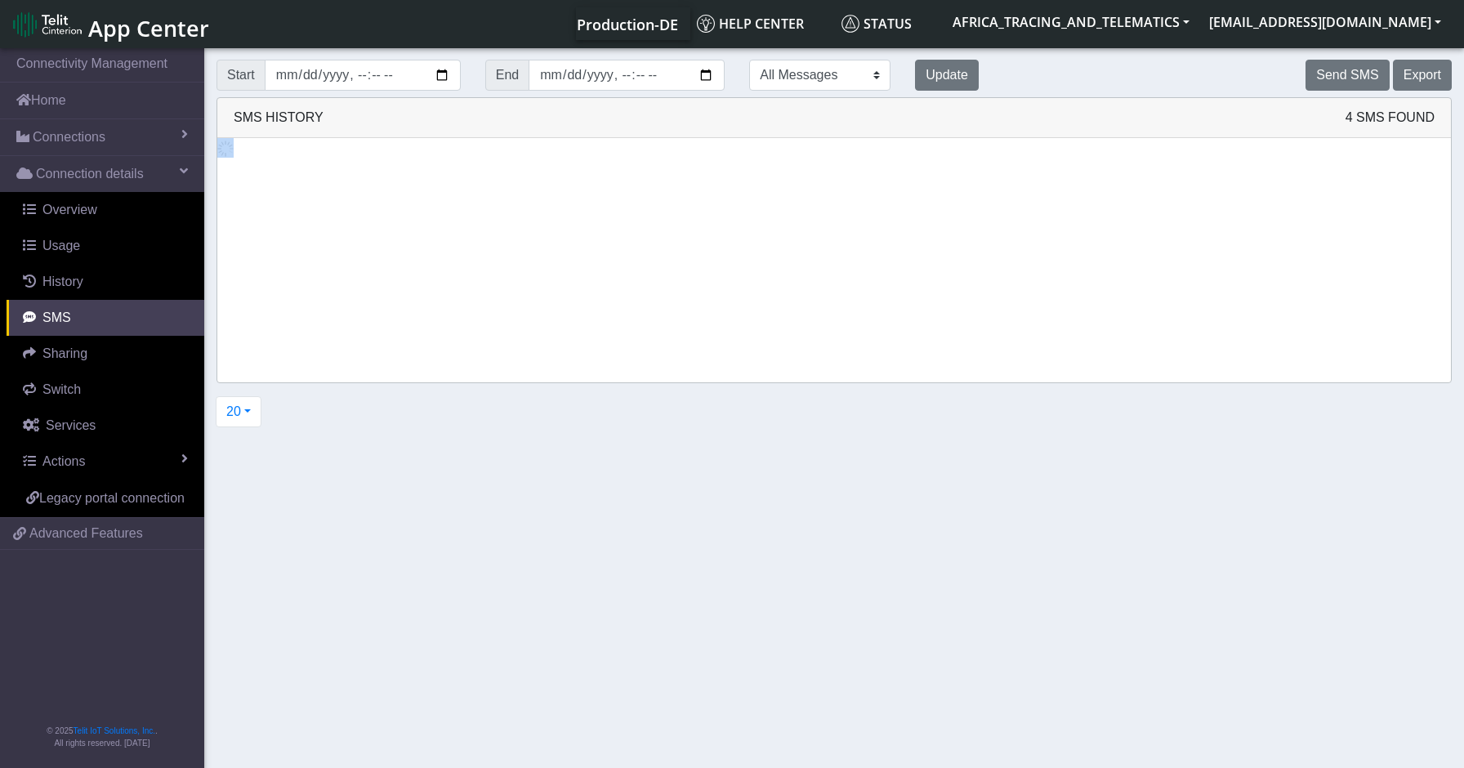
click at [1242, 156] on div at bounding box center [834, 148] width 1234 height 20
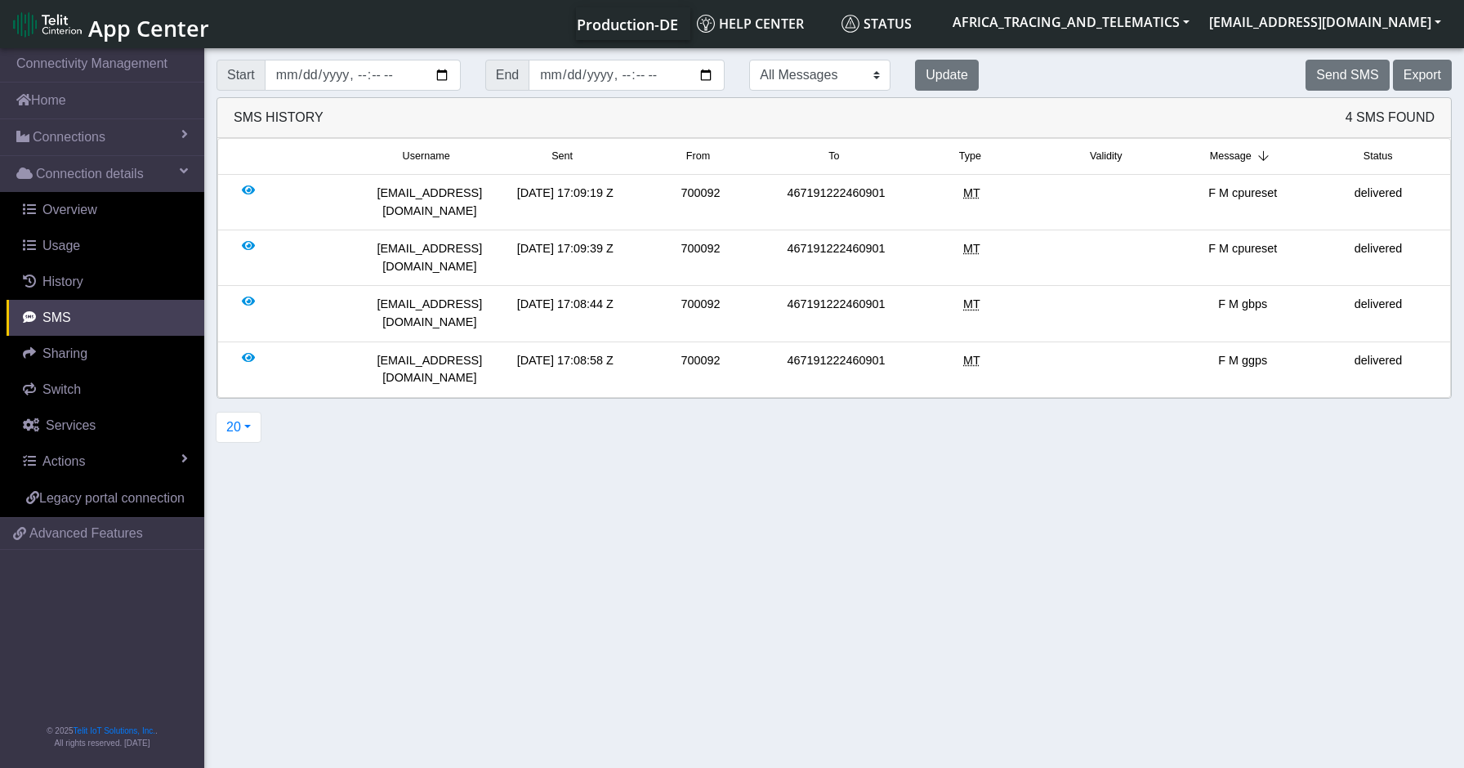
click at [1208, 87] on div "Send SMS Export" at bounding box center [1227, 75] width 473 height 31
click at [915, 65] on button "Update" at bounding box center [947, 75] width 64 height 31
click at [1242, 194] on div "F M cpureset" at bounding box center [1243, 202] width 136 height 35
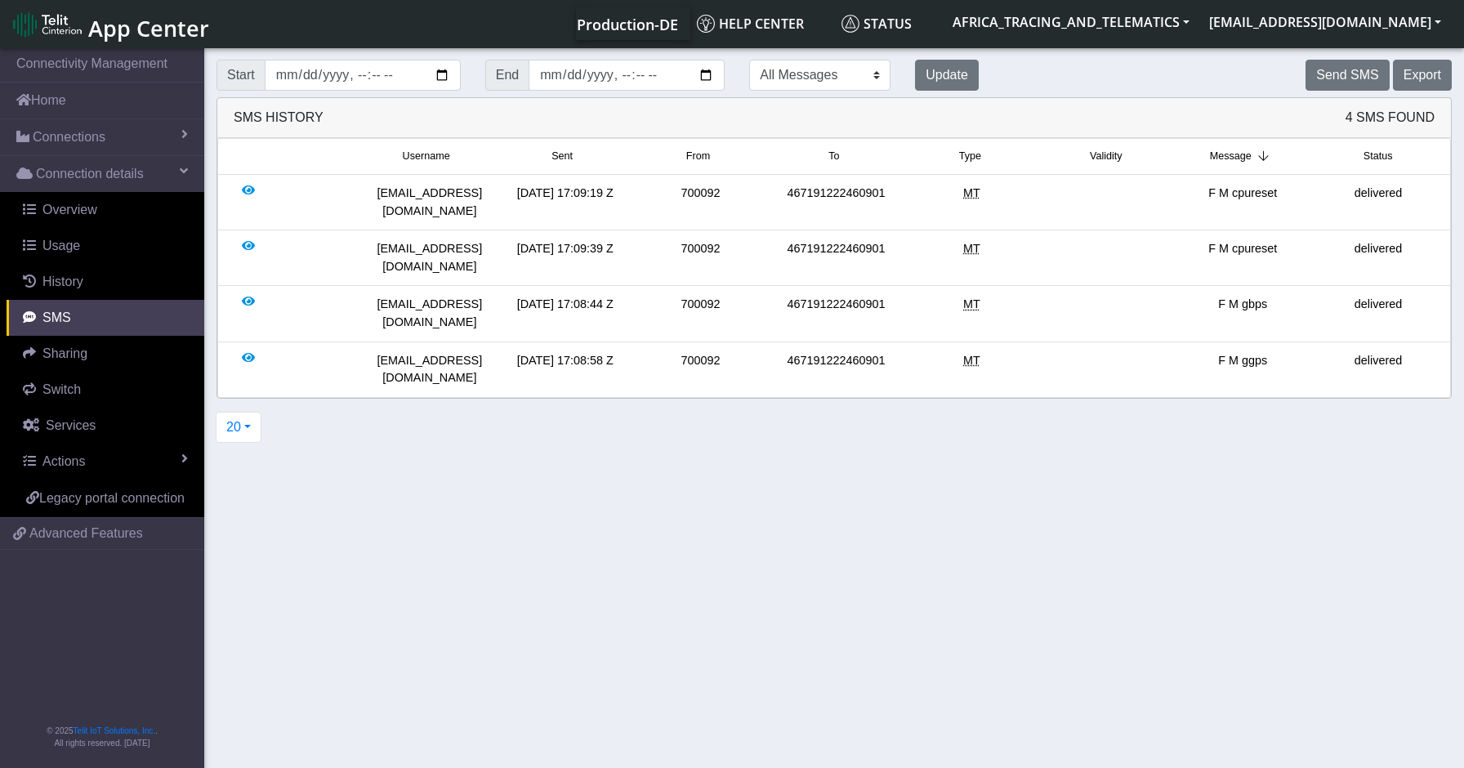
click at [1170, 84] on div "Send SMS Export" at bounding box center [1227, 75] width 473 height 31
click at [915, 72] on button "Update" at bounding box center [947, 75] width 64 height 31
click at [915, 83] on button "Update" at bounding box center [947, 75] width 64 height 31
click at [915, 78] on button "Update" at bounding box center [947, 75] width 64 height 31
click at [915, 84] on button "Update" at bounding box center [947, 75] width 64 height 31
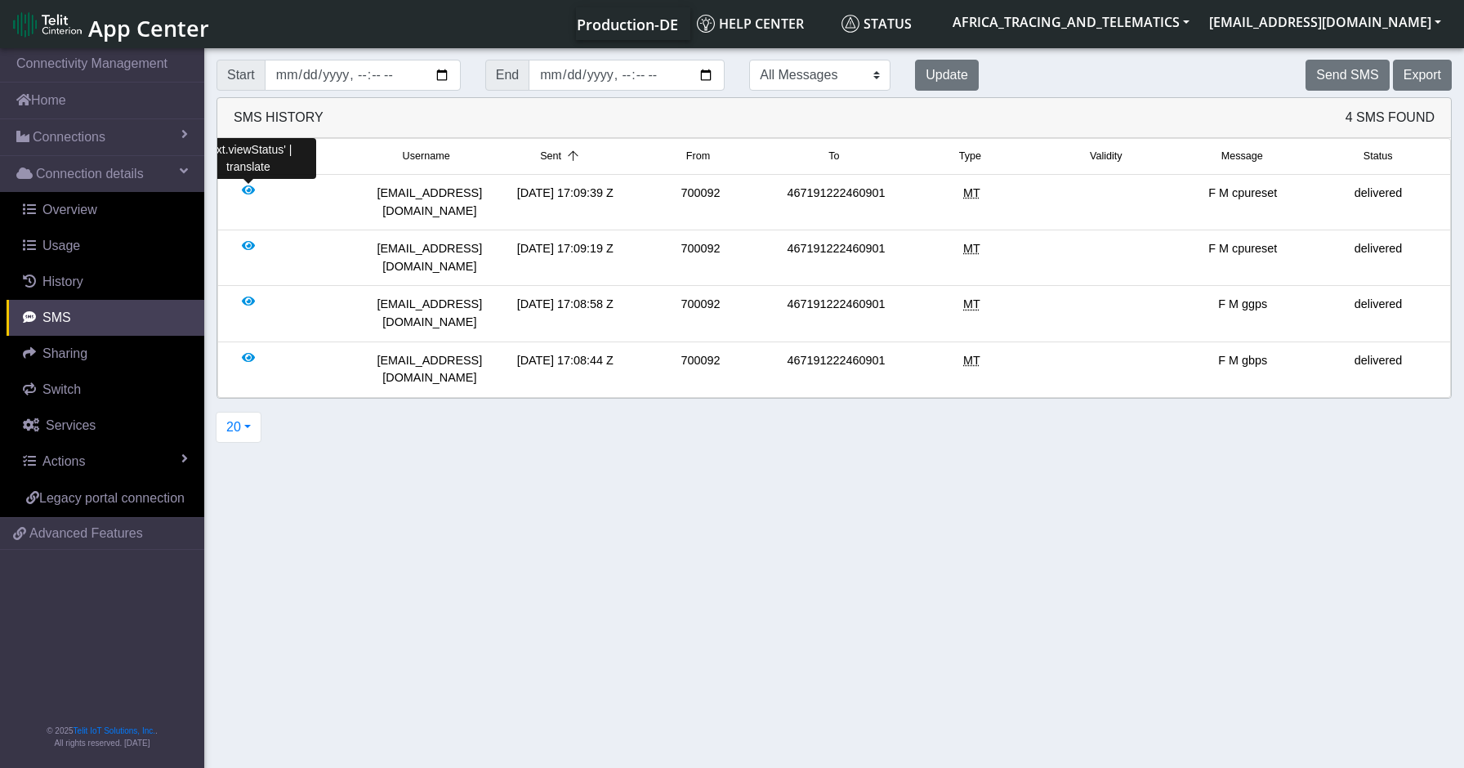
click at [249, 193] on div at bounding box center [248, 202] width 13 height 35
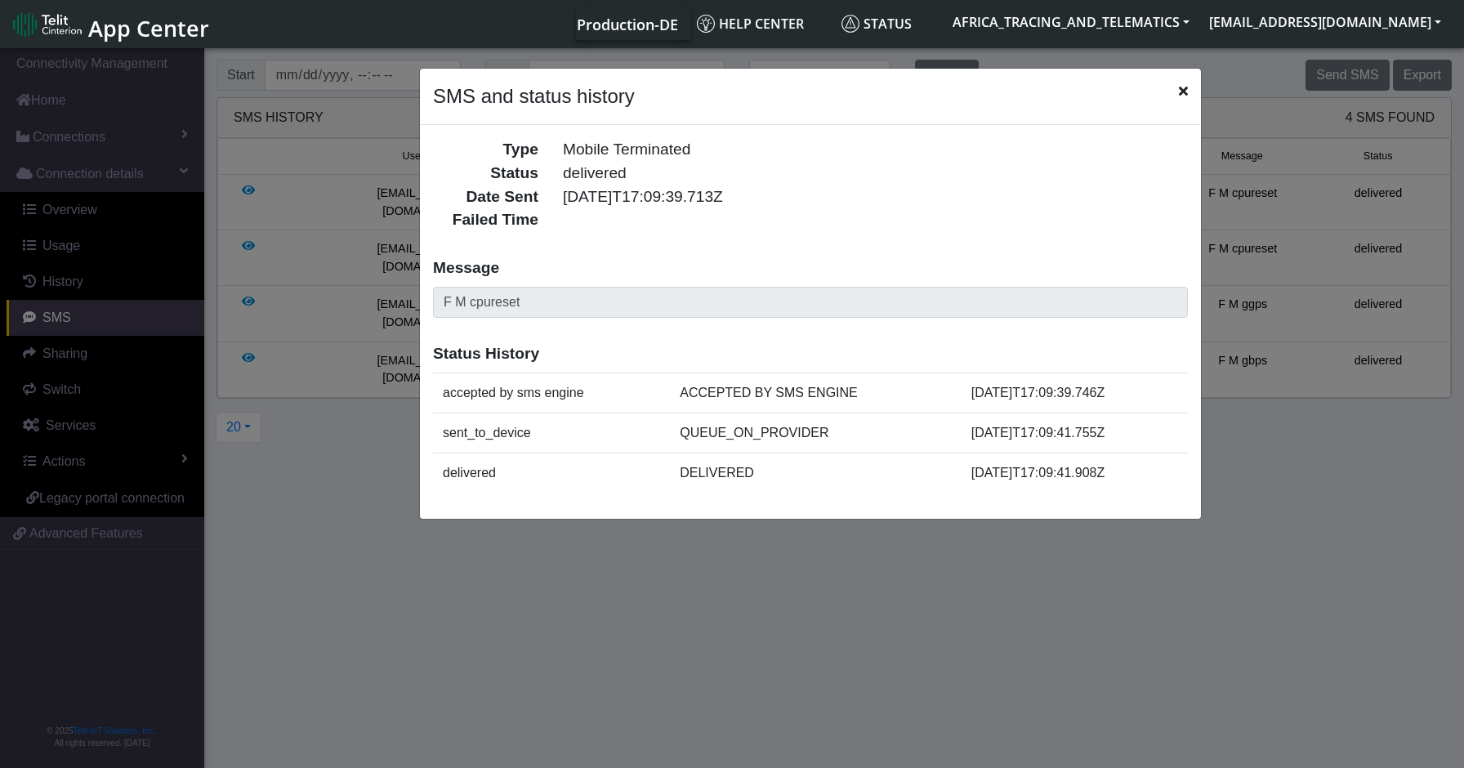
scroll to position [6, 0]
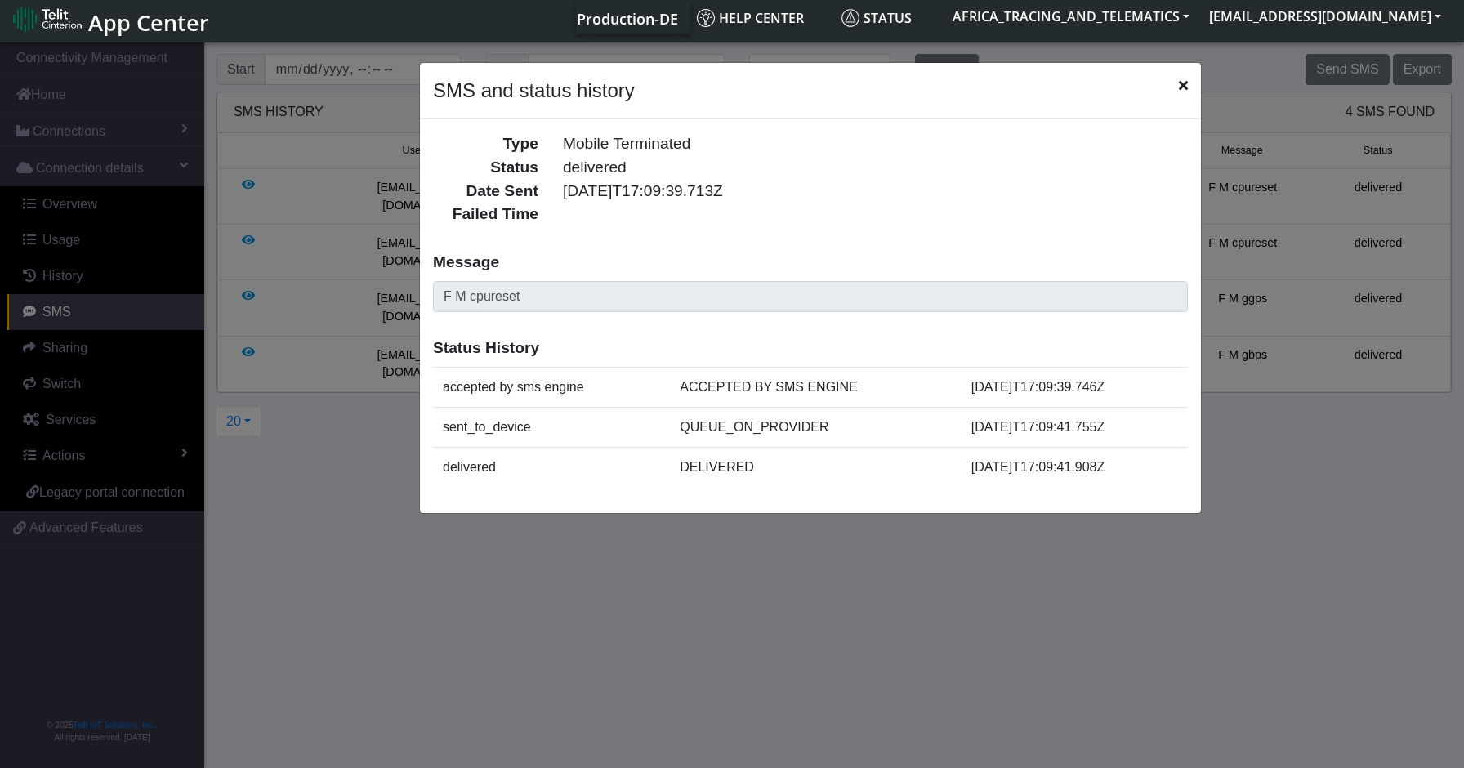
click at [1186, 83] on icon "Close" at bounding box center [1183, 84] width 9 height 13
